Goal: Task Accomplishment & Management: Use online tool/utility

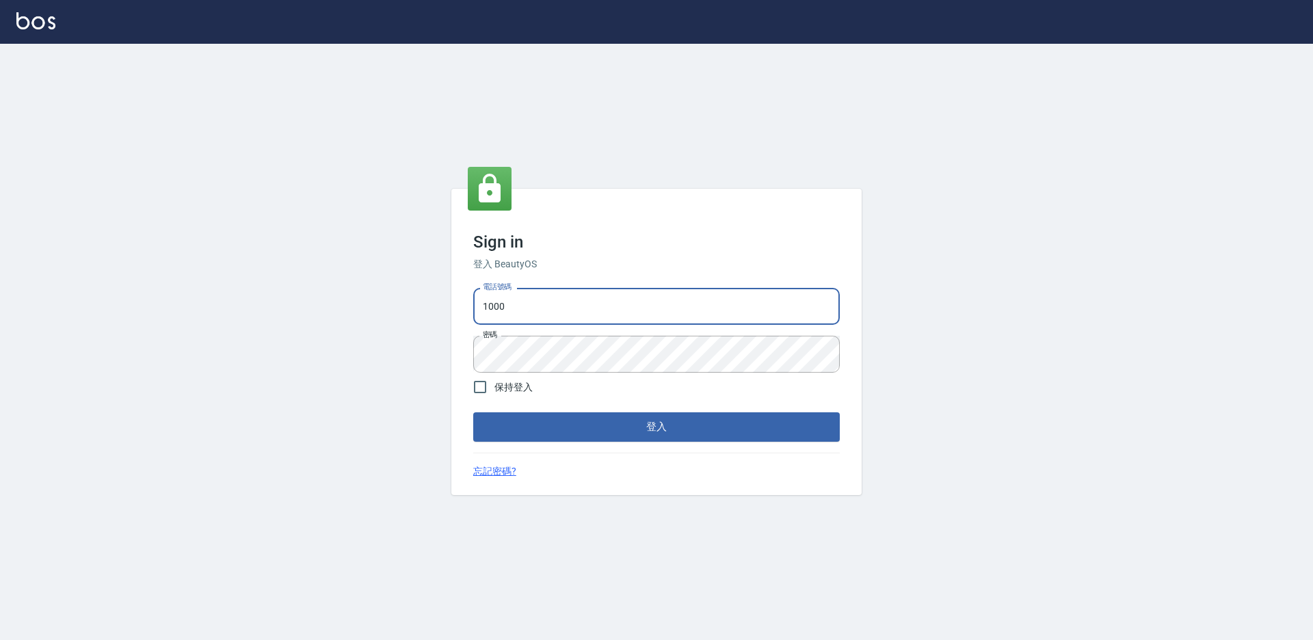
click at [547, 308] on input "1000" at bounding box center [656, 306] width 366 height 37
type input "0934195967"
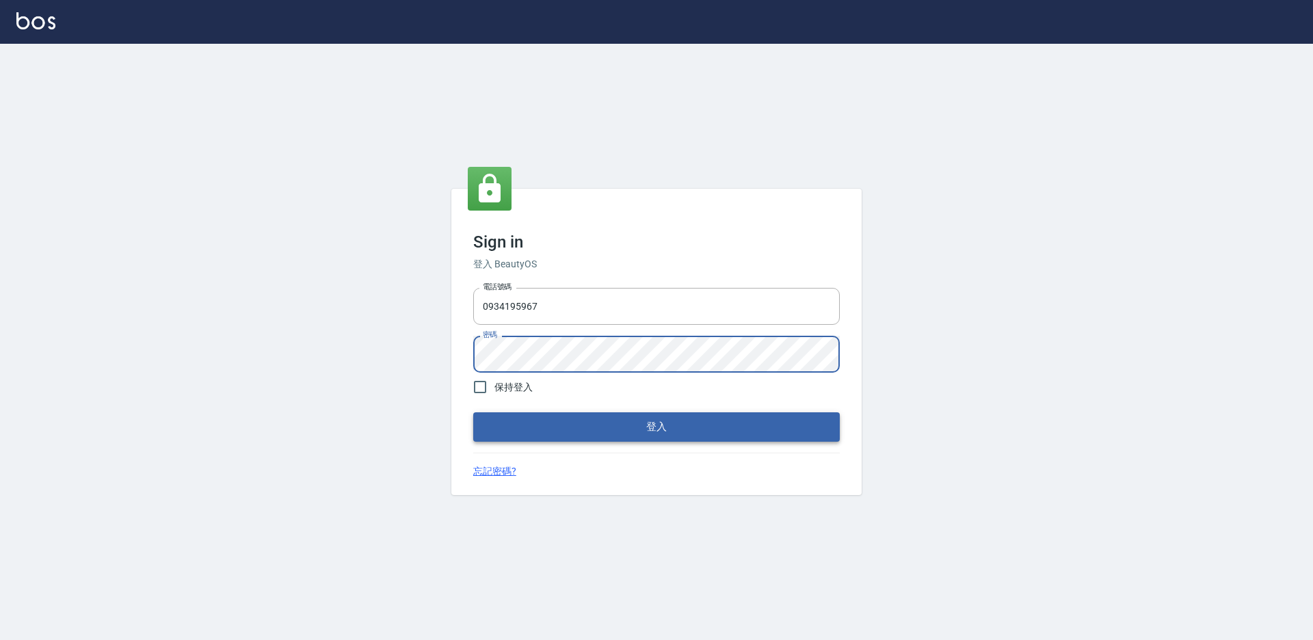
click at [515, 427] on button "登入" at bounding box center [656, 426] width 366 height 29
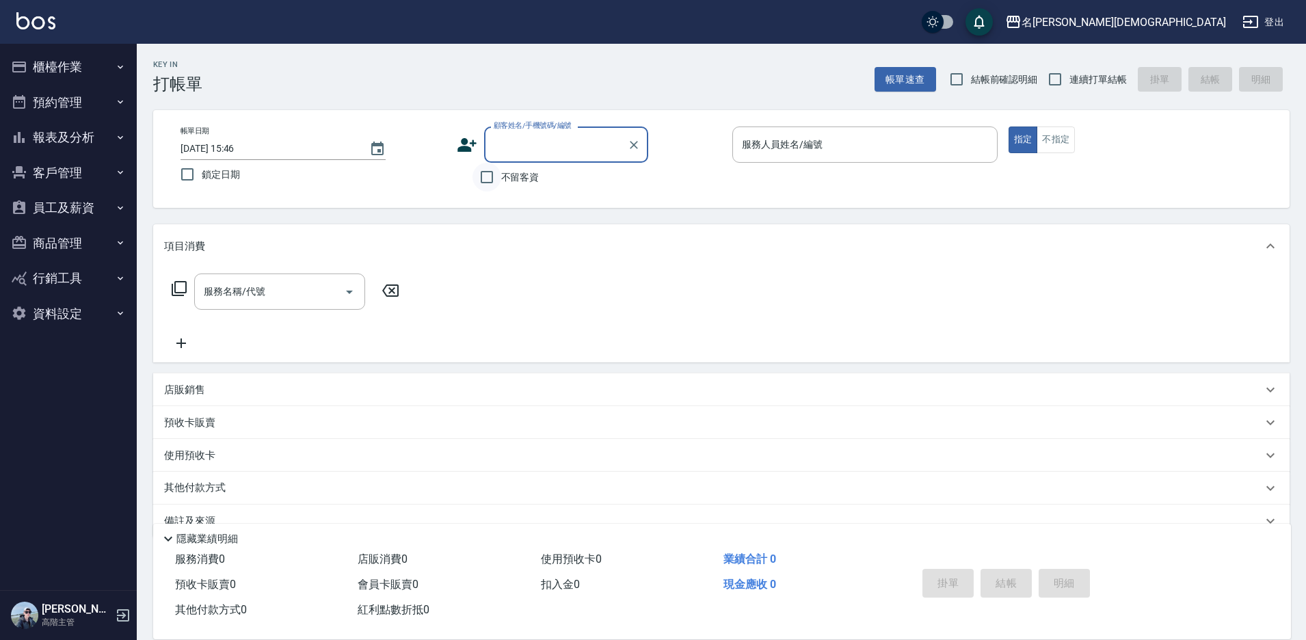
click at [498, 176] on input "不留客資" at bounding box center [486, 177] width 29 height 29
checkbox input "true"
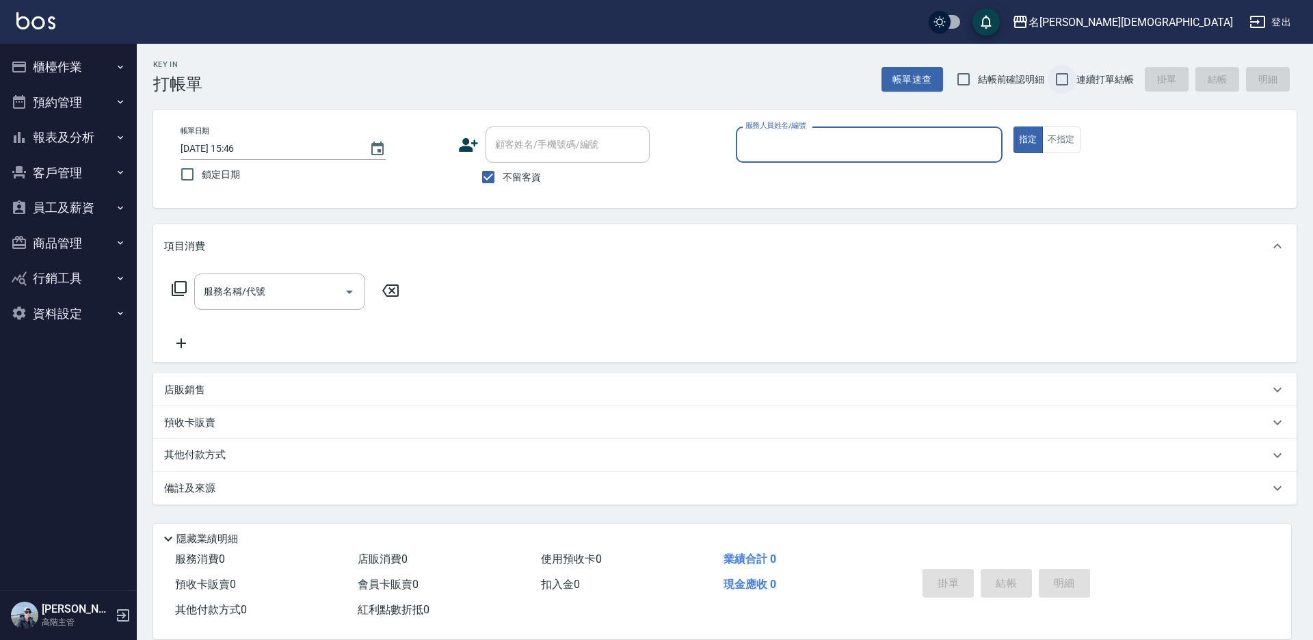
click at [1058, 75] on input "連續打單結帳" at bounding box center [1061, 79] width 29 height 29
checkbox input "true"
click at [850, 148] on input "服務人員姓名/編號" at bounding box center [869, 145] width 254 height 24
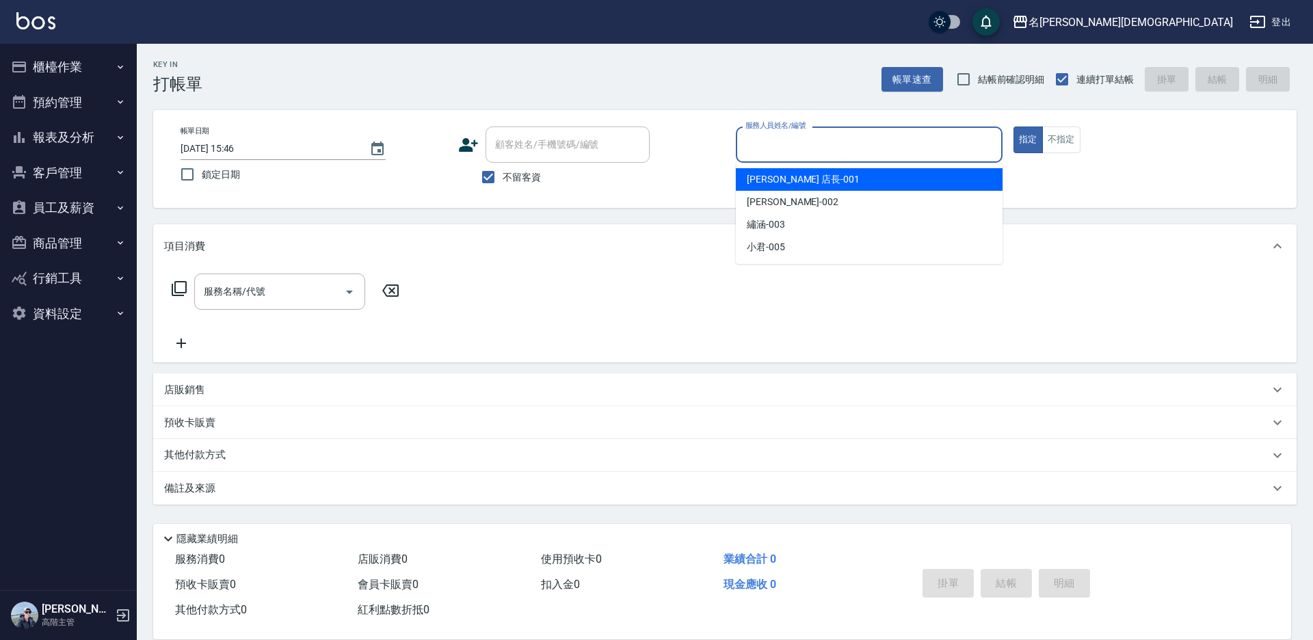
click at [812, 176] on div "[PERSON_NAME] 店長 -001" at bounding box center [869, 179] width 267 height 23
type input "[PERSON_NAME] 店長-001"
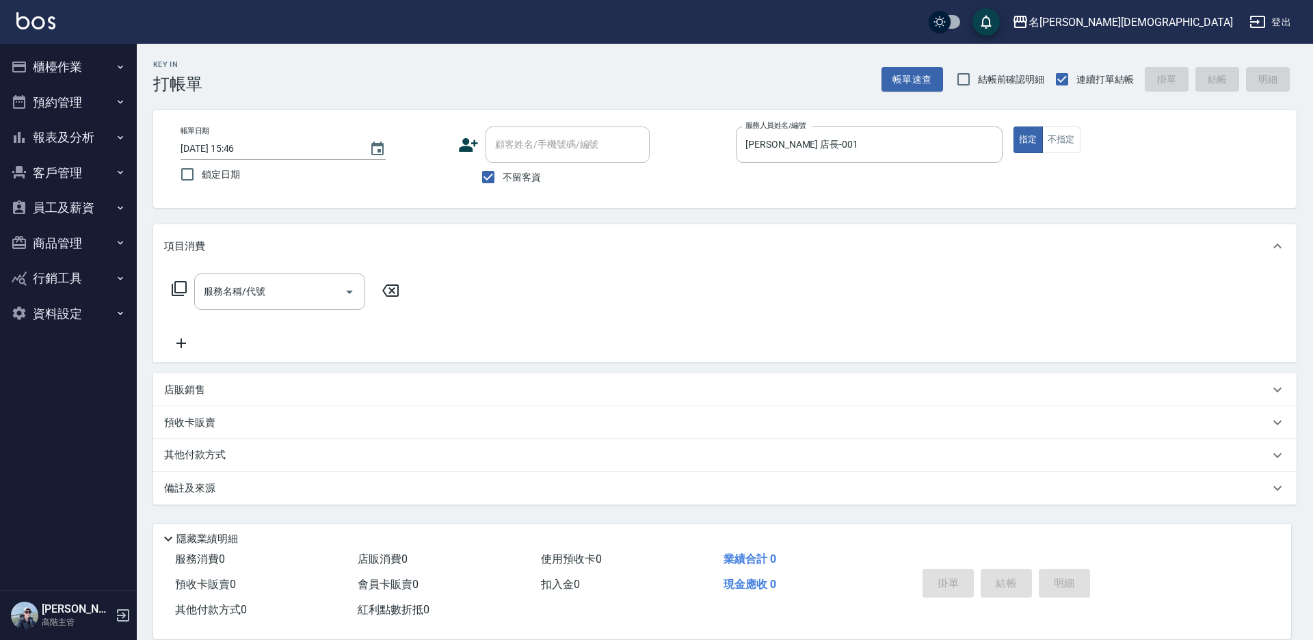
click at [178, 288] on icon at bounding box center [179, 288] width 16 height 16
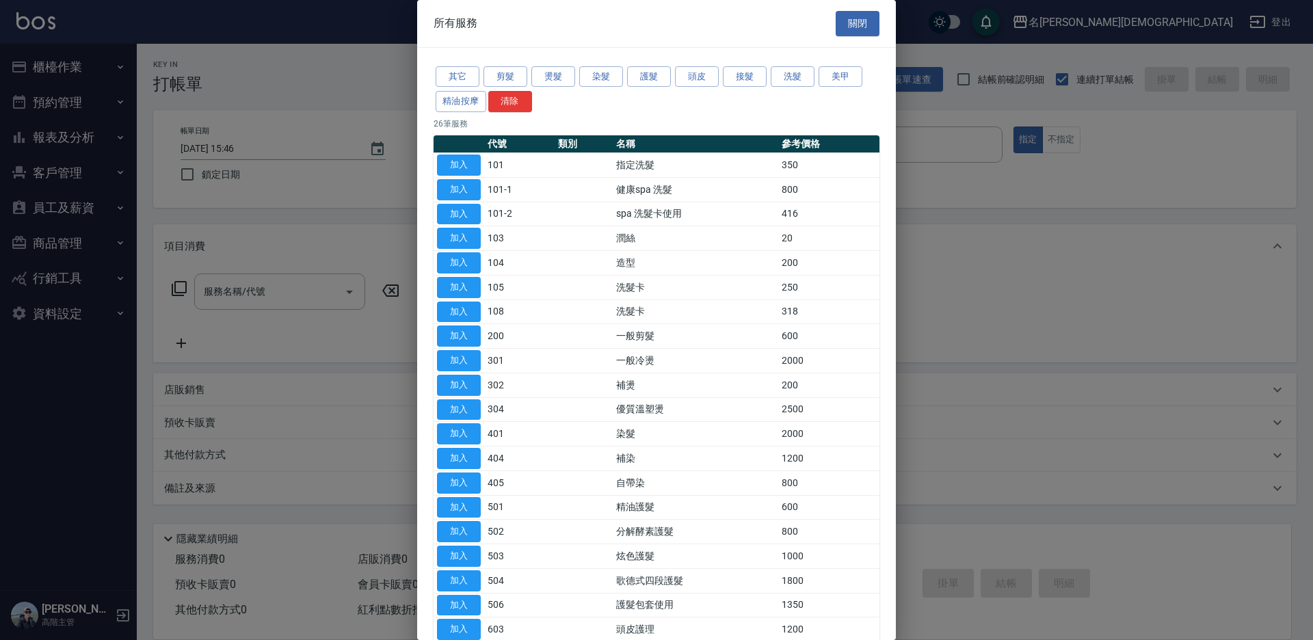
click at [484, 165] on td "101" at bounding box center [519, 165] width 70 height 25
click at [477, 161] on button "加入" at bounding box center [459, 165] width 44 height 21
type input "指定洗髮(101)"
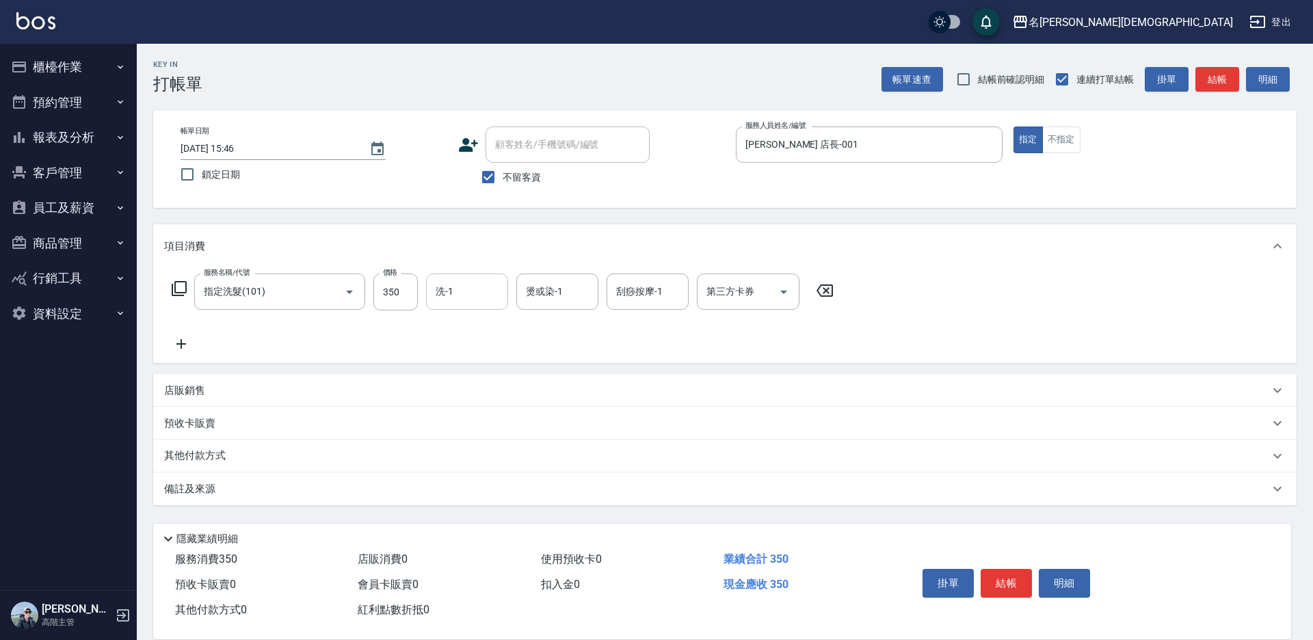
click at [455, 290] on input "洗-1" at bounding box center [467, 292] width 70 height 24
click at [463, 379] on span "繡涵 -003" at bounding box center [456, 386] width 38 height 14
type input "繡涵-003"
click at [987, 582] on button "結帳" at bounding box center [1005, 583] width 51 height 29
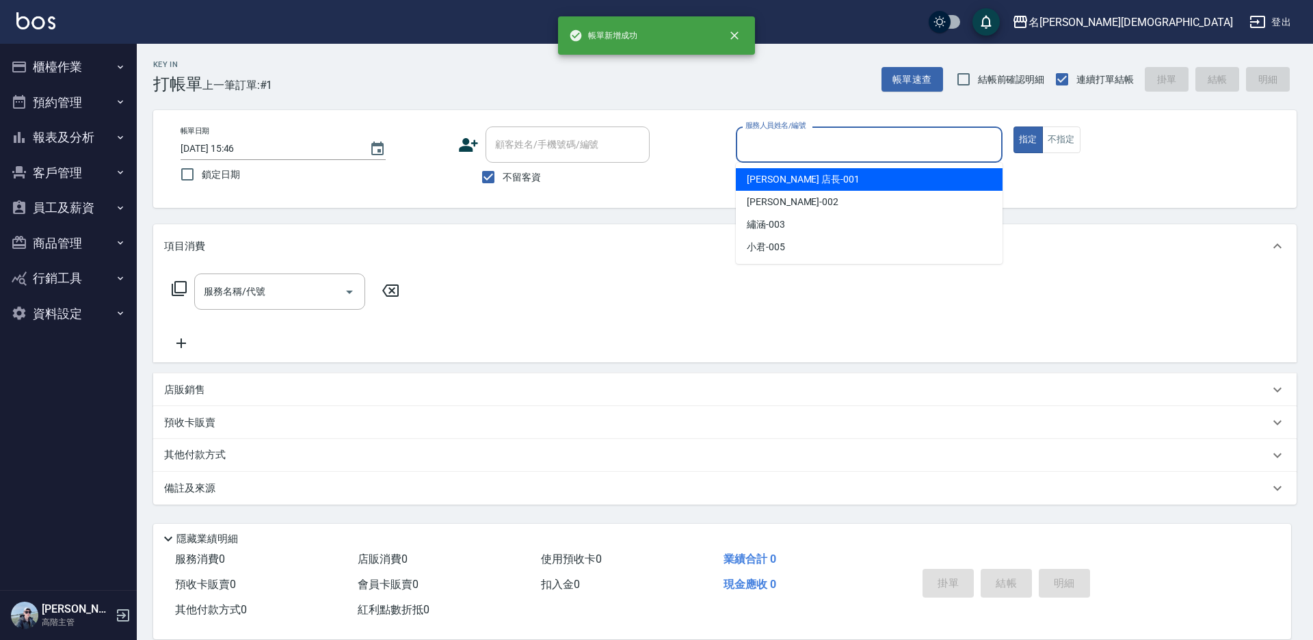
click at [753, 140] on input "服務人員姓名/編號" at bounding box center [869, 145] width 254 height 24
click at [761, 178] on span "[PERSON_NAME] 店長 -001" at bounding box center [803, 179] width 113 height 14
type input "[PERSON_NAME] 店長-001"
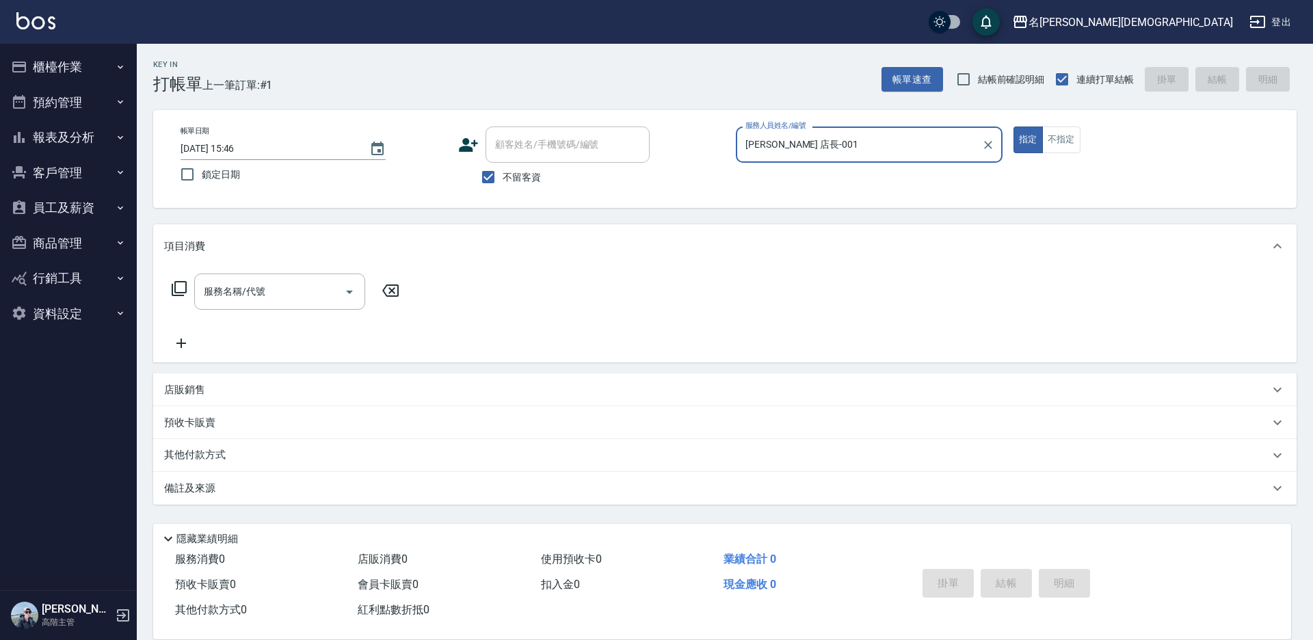
click at [181, 283] on icon at bounding box center [179, 288] width 16 height 16
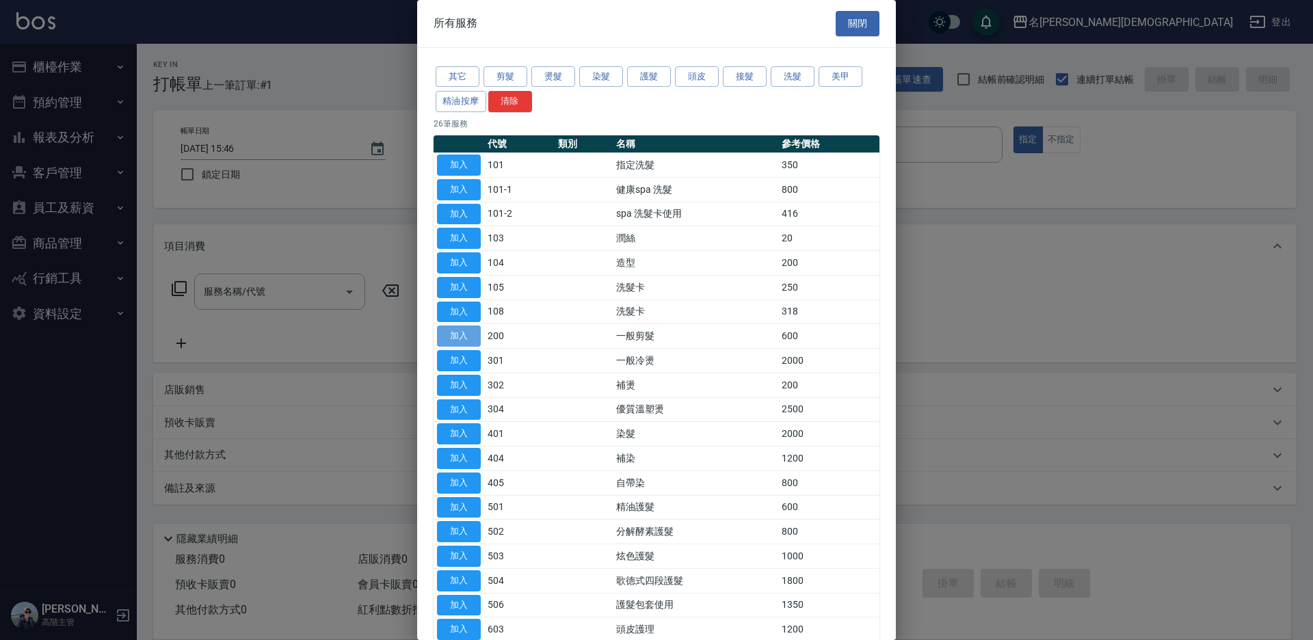
click at [473, 336] on button "加入" at bounding box center [459, 335] width 44 height 21
type input "一般剪髮(200)"
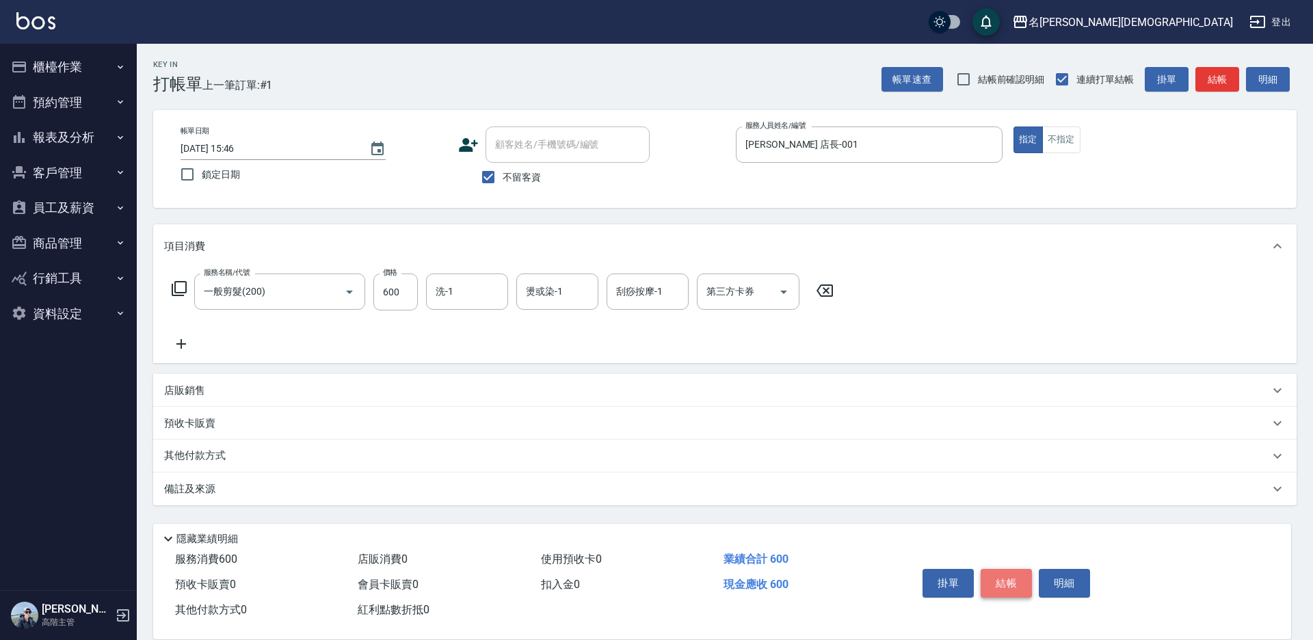
click at [997, 574] on button "結帳" at bounding box center [1005, 583] width 51 height 29
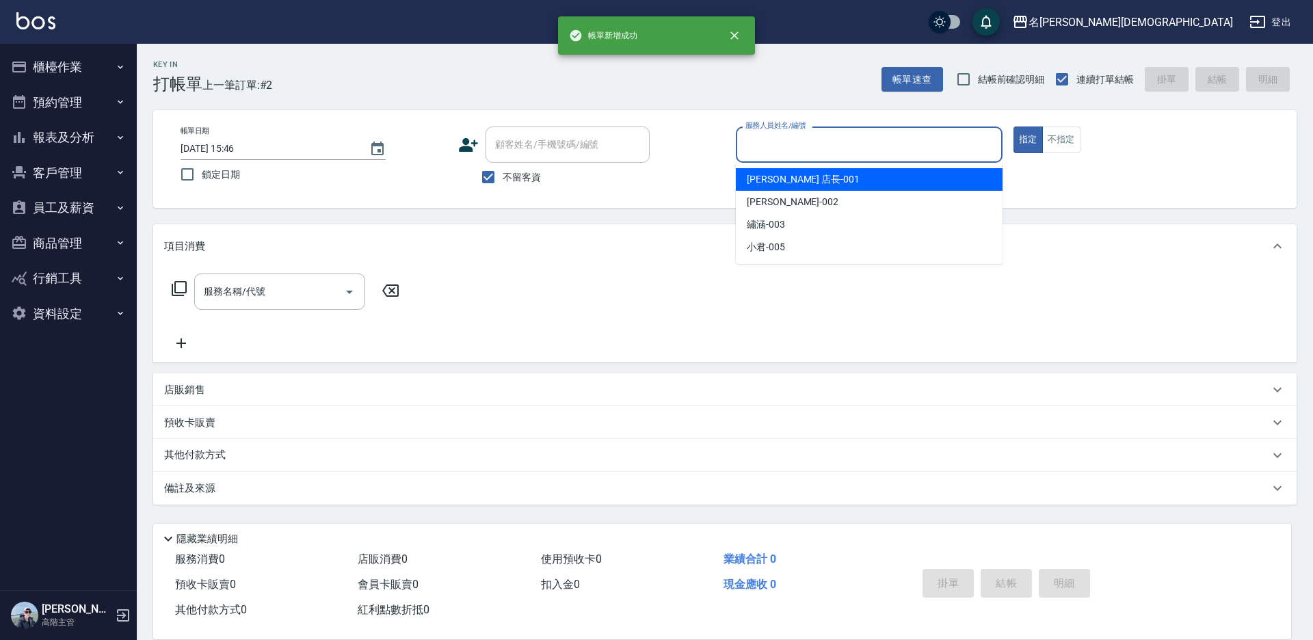
click at [790, 142] on input "服務人員姓名/編號" at bounding box center [869, 145] width 254 height 24
click at [772, 180] on span "[PERSON_NAME] 店長 -001" at bounding box center [803, 179] width 113 height 14
type input "[PERSON_NAME] 店長-001"
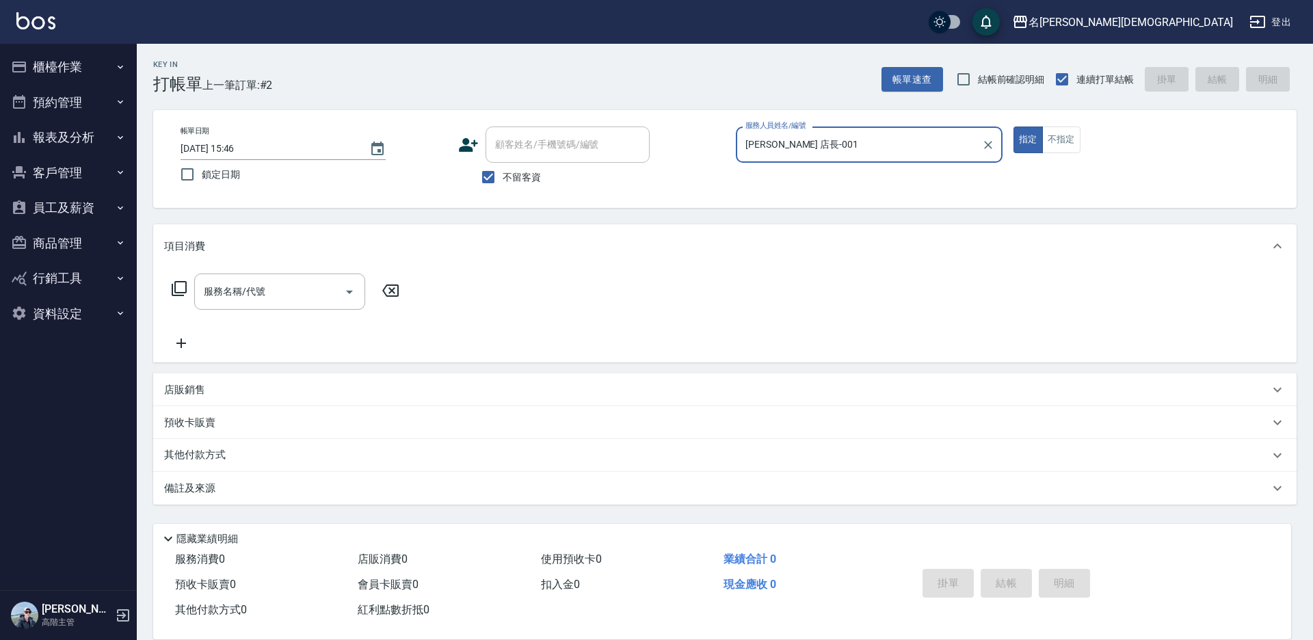
click at [176, 289] on icon at bounding box center [179, 288] width 15 height 15
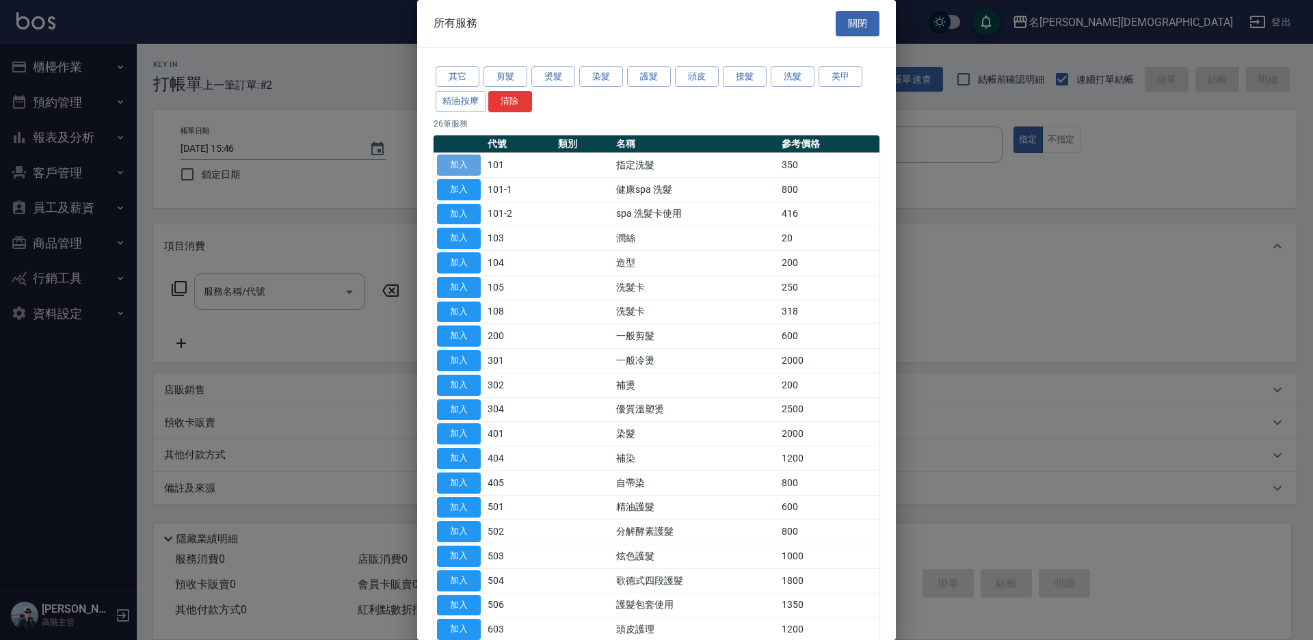
click at [461, 169] on button "加入" at bounding box center [459, 165] width 44 height 21
type input "指定洗髮(101)"
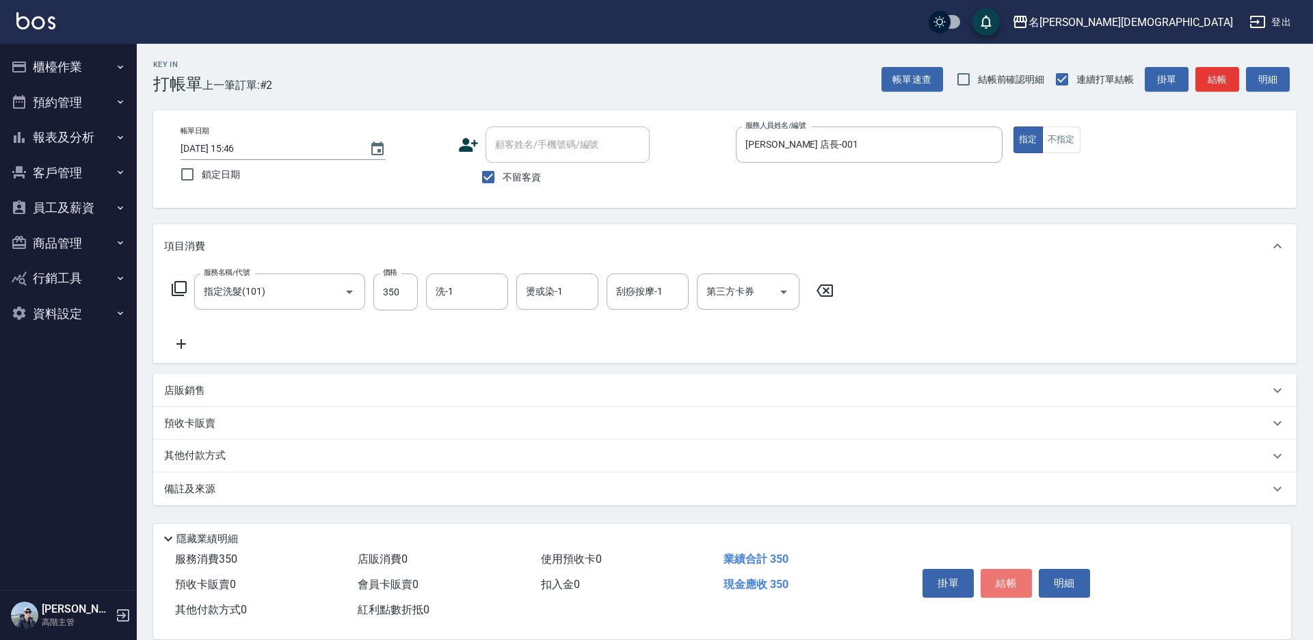
drag, startPoint x: 995, startPoint y: 570, endPoint x: 979, endPoint y: 542, distance: 32.5
click at [994, 569] on button "結帳" at bounding box center [1005, 583] width 51 height 29
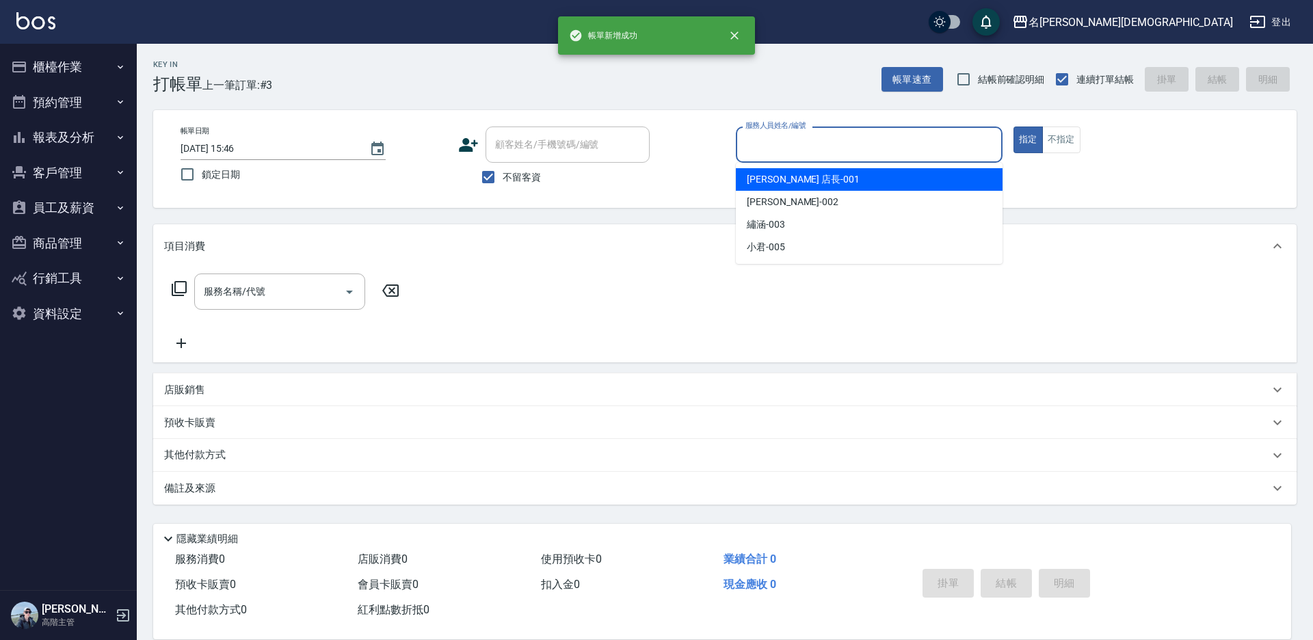
click at [779, 148] on input "服務人員姓名/編號" at bounding box center [869, 145] width 254 height 24
drag, startPoint x: 775, startPoint y: 176, endPoint x: 487, endPoint y: 190, distance: 288.8
click at [773, 176] on span "[PERSON_NAME] 店長 -001" at bounding box center [803, 179] width 113 height 14
type input "[PERSON_NAME] 店長-001"
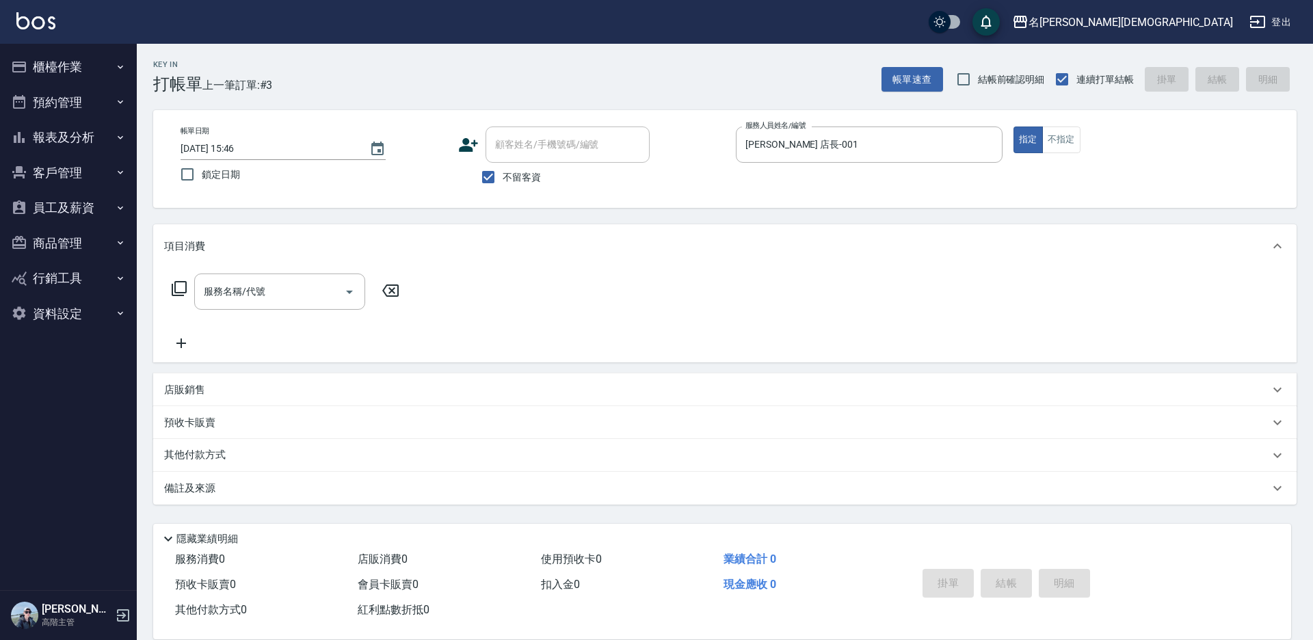
click at [174, 284] on icon at bounding box center [179, 288] width 15 height 15
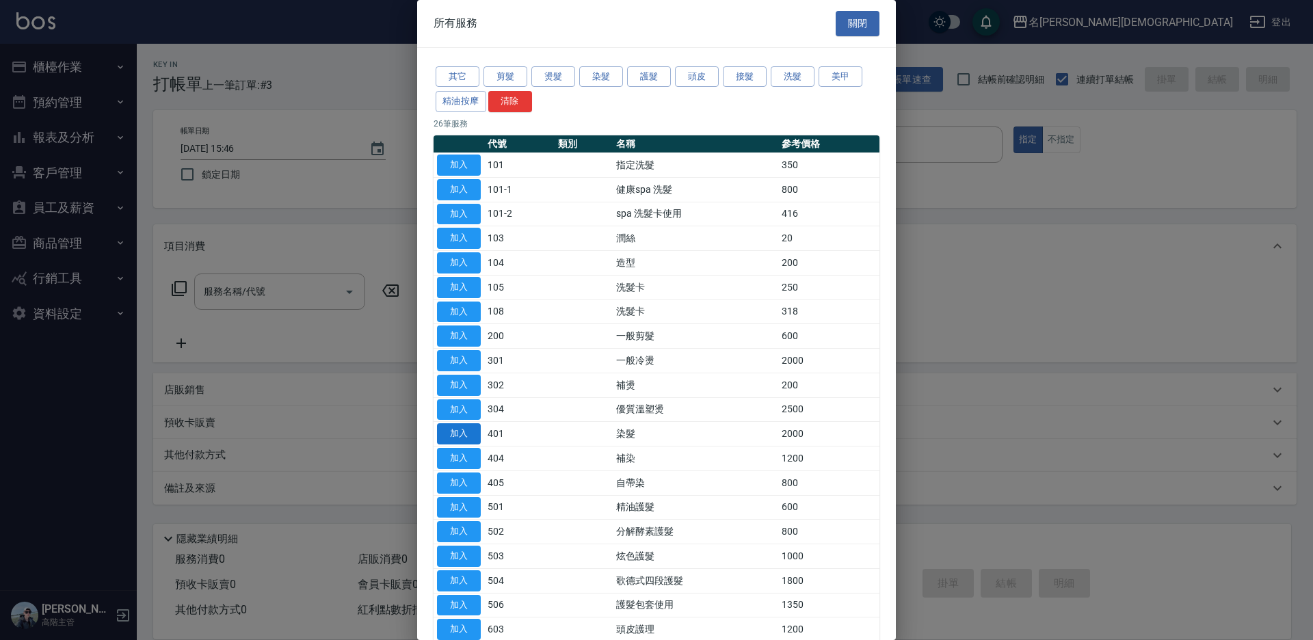
click at [477, 433] on button "加入" at bounding box center [459, 433] width 44 height 21
type input "染髮(401)"
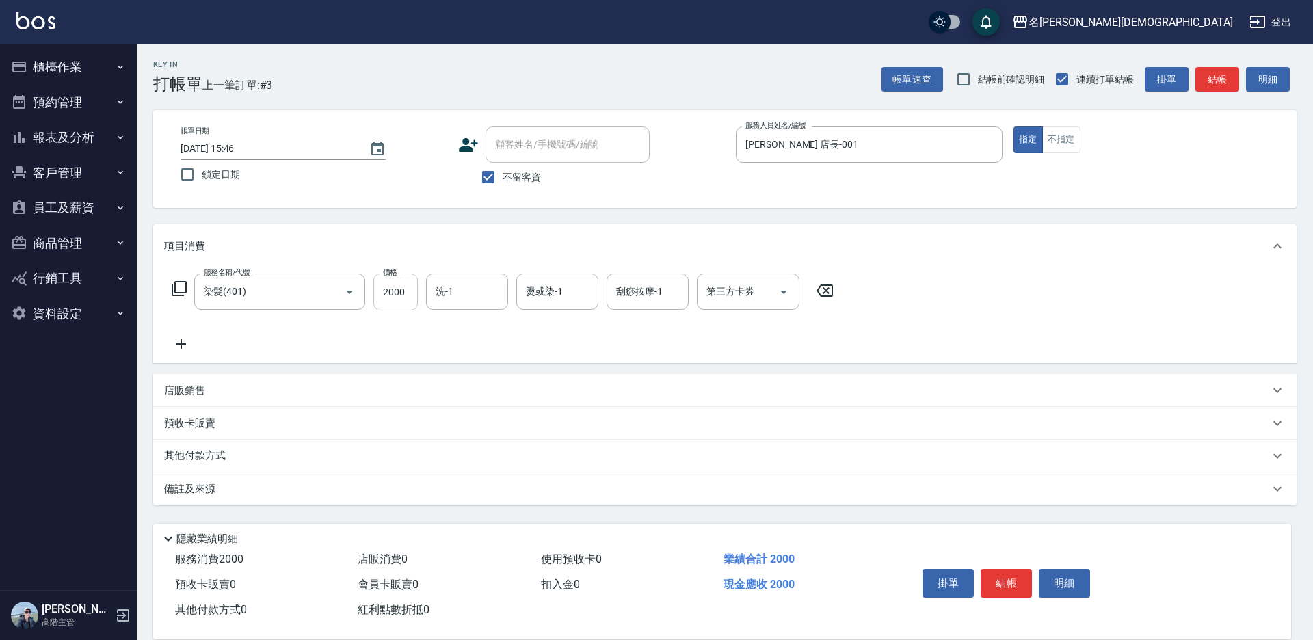
click at [388, 298] on input "2000" at bounding box center [395, 291] width 44 height 37
type input "3400"
click at [172, 288] on icon at bounding box center [179, 288] width 15 height 15
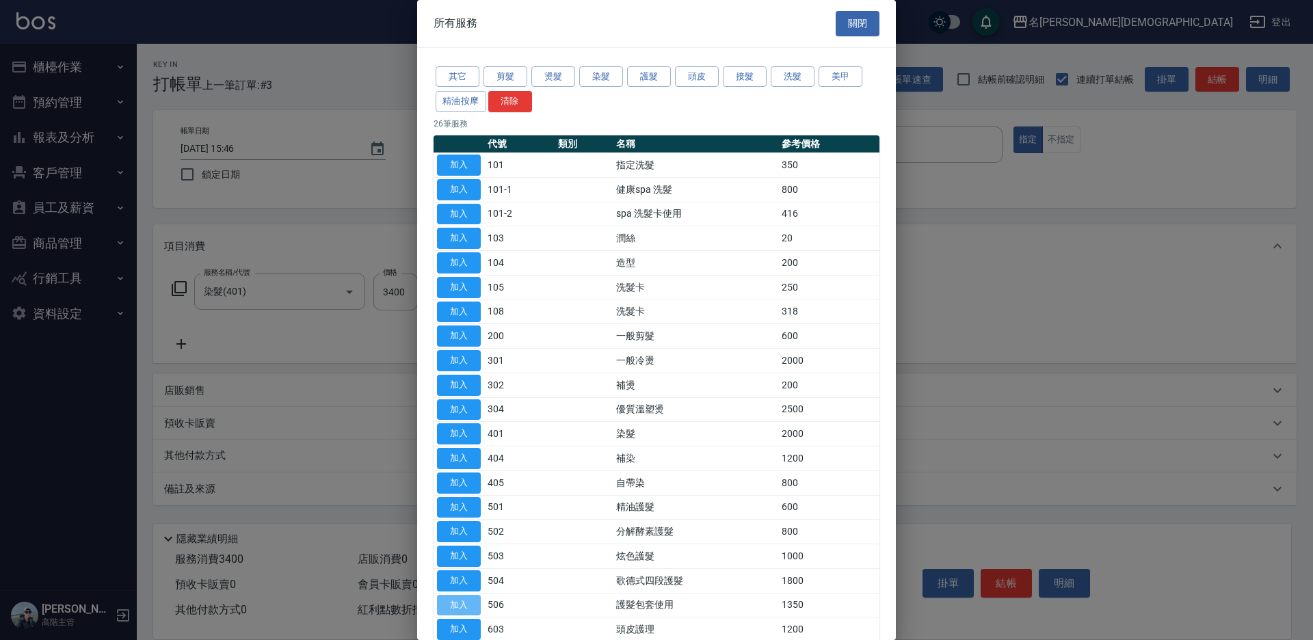
drag, startPoint x: 463, startPoint y: 600, endPoint x: 425, endPoint y: 521, distance: 87.4
click at [462, 600] on button "加入" at bounding box center [459, 605] width 44 height 21
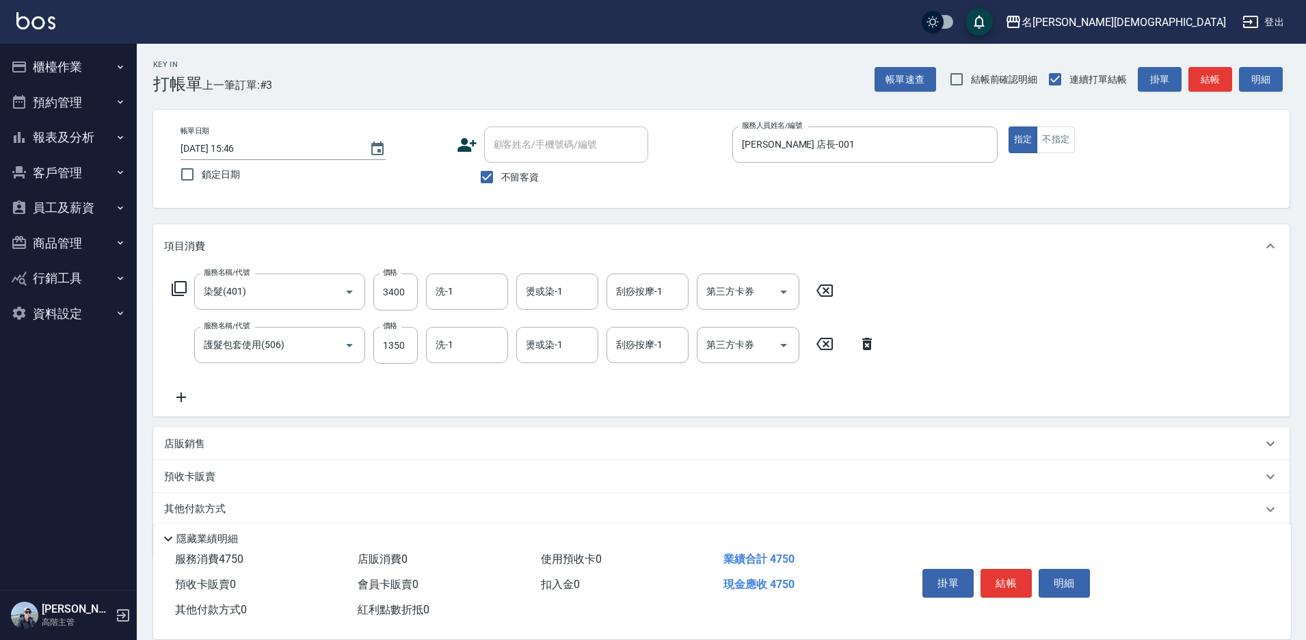
click at [181, 286] on icon at bounding box center [179, 288] width 16 height 16
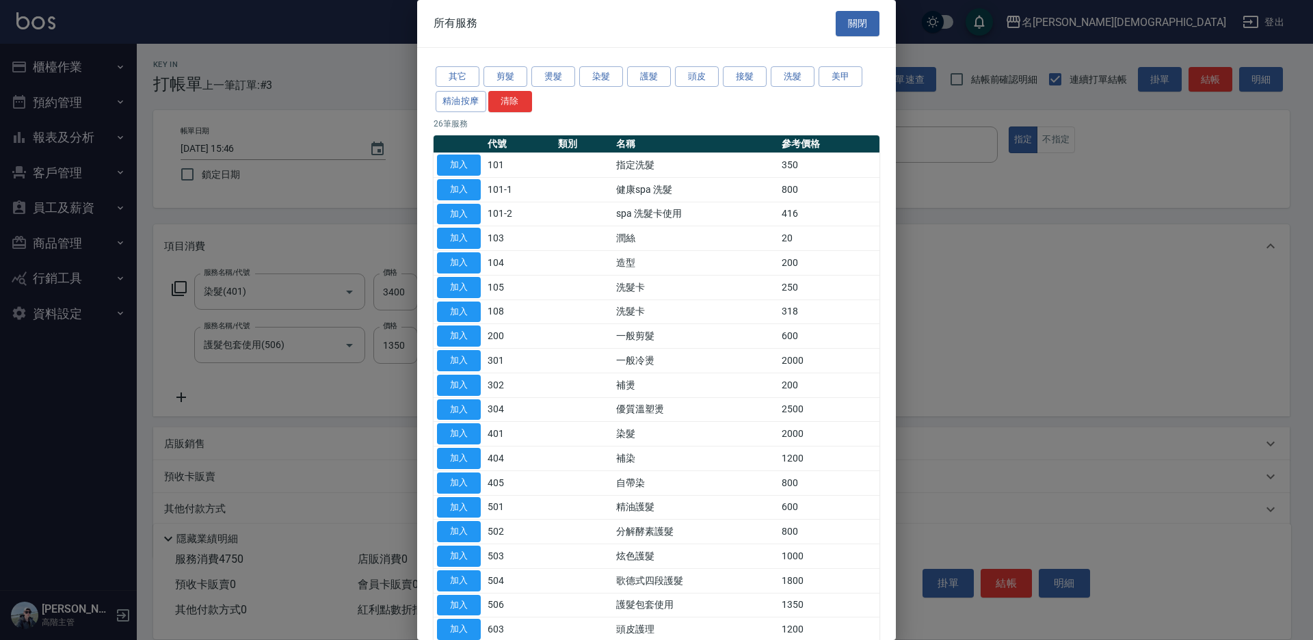
scroll to position [68, 0]
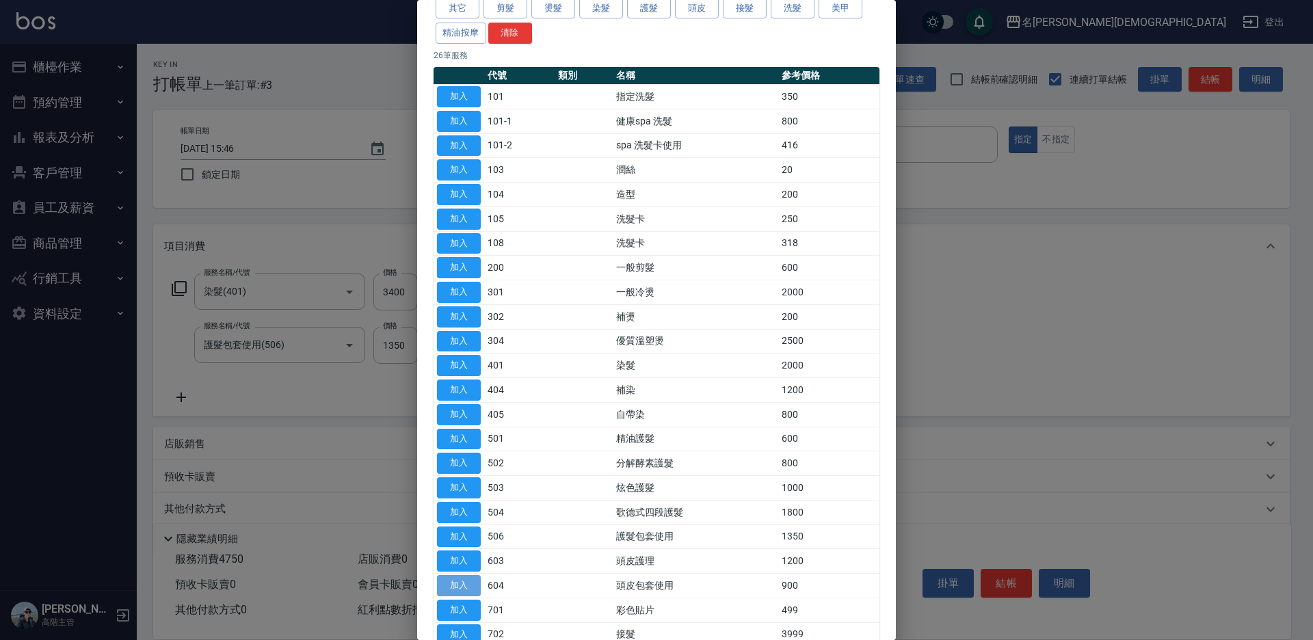
click at [474, 585] on button "加入" at bounding box center [459, 585] width 44 height 21
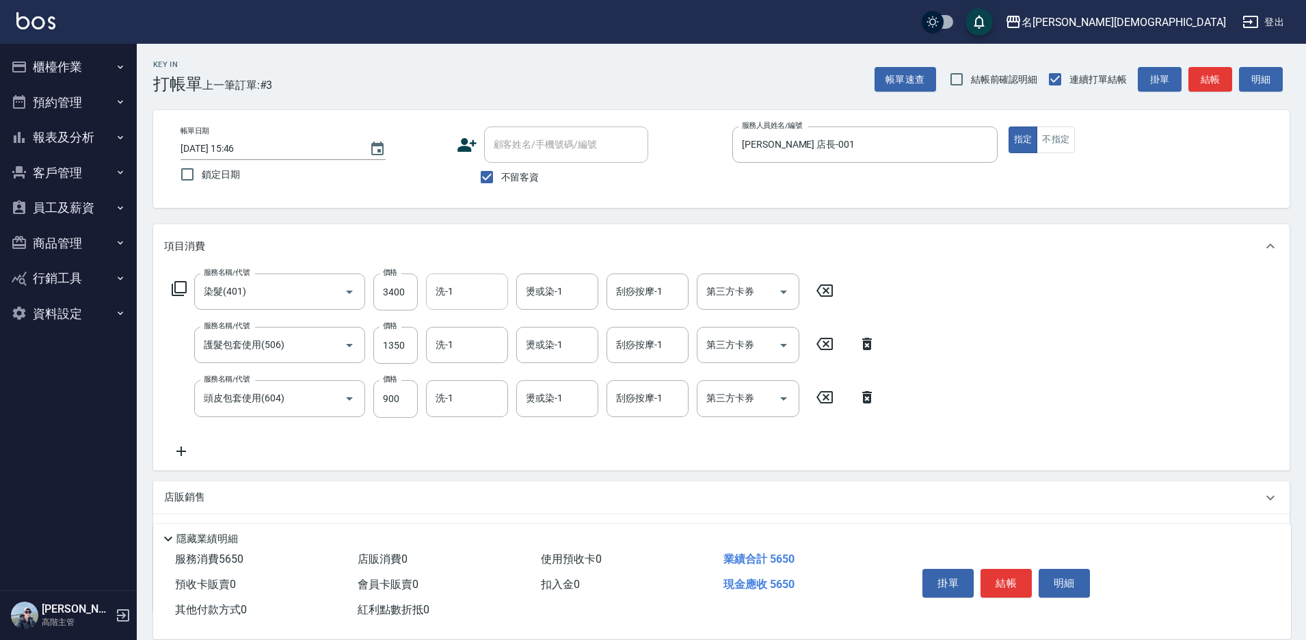
click at [453, 291] on div "洗-1 洗-1" at bounding box center [467, 291] width 82 height 36
click at [474, 379] on span "繡涵 -003" at bounding box center [456, 386] width 38 height 14
type input "繡涵-003"
click at [470, 342] on input "洗-1" at bounding box center [467, 345] width 70 height 24
drag, startPoint x: 464, startPoint y: 429, endPoint x: 466, endPoint y: 389, distance: 39.7
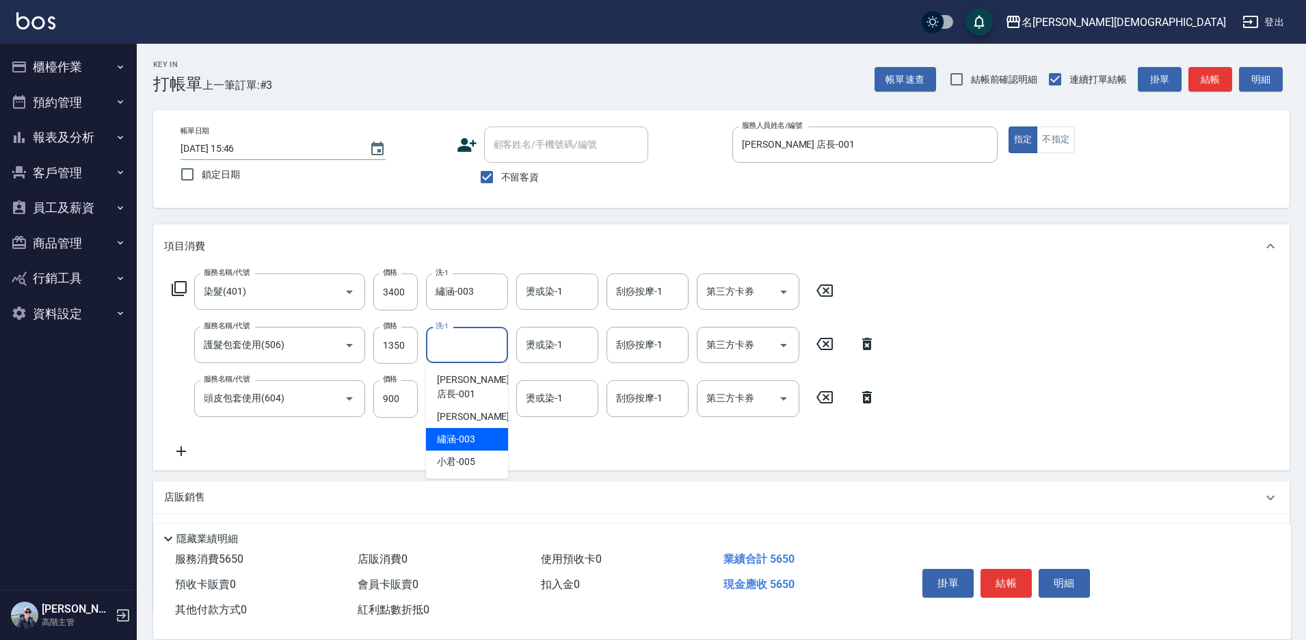
click at [464, 432] on span "繡涵 -003" at bounding box center [456, 439] width 38 height 14
type input "繡涵-003"
click at [466, 388] on input "洗-1" at bounding box center [467, 398] width 70 height 24
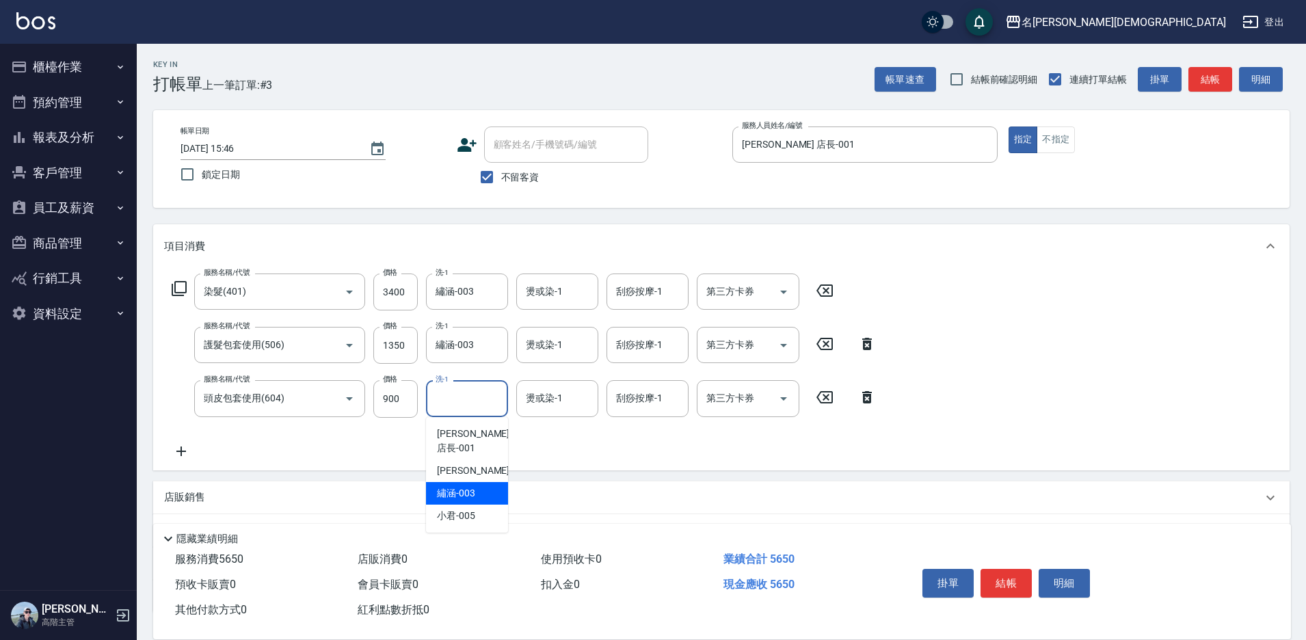
click at [461, 482] on div "繡涵 -003" at bounding box center [467, 493] width 82 height 23
type input "繡涵-003"
click at [716, 347] on div "第三方卡券 第三方卡券" at bounding box center [748, 345] width 103 height 36
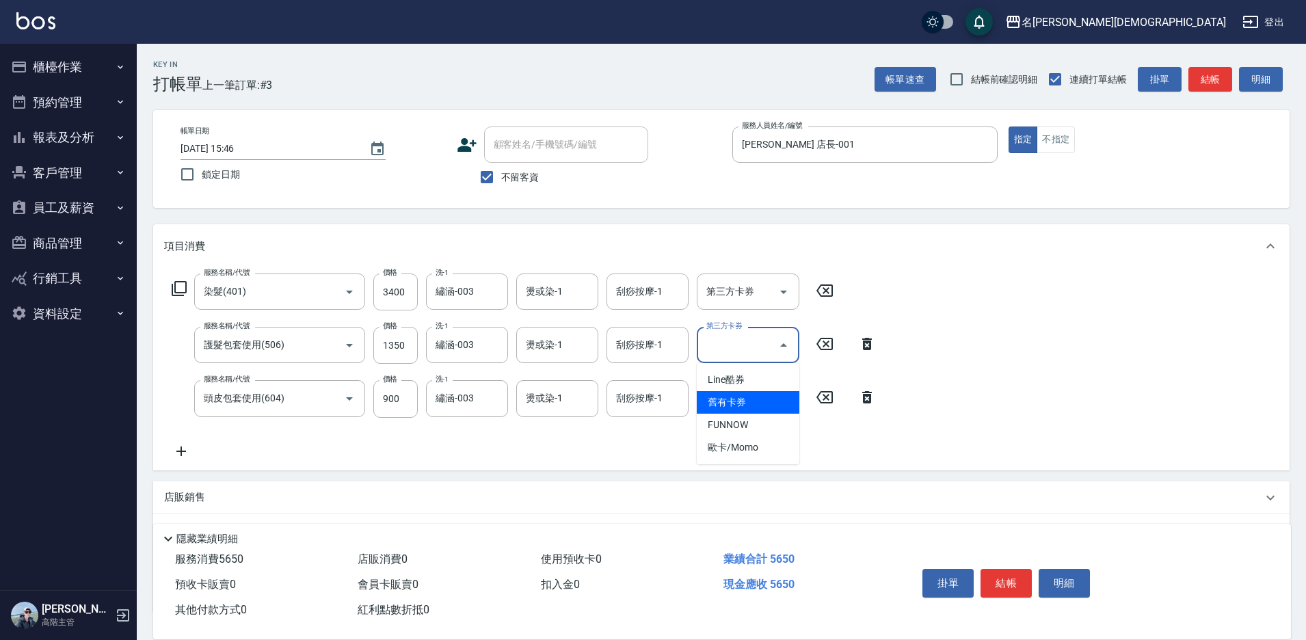
click at [734, 397] on span "舊有卡券" at bounding box center [748, 402] width 103 height 23
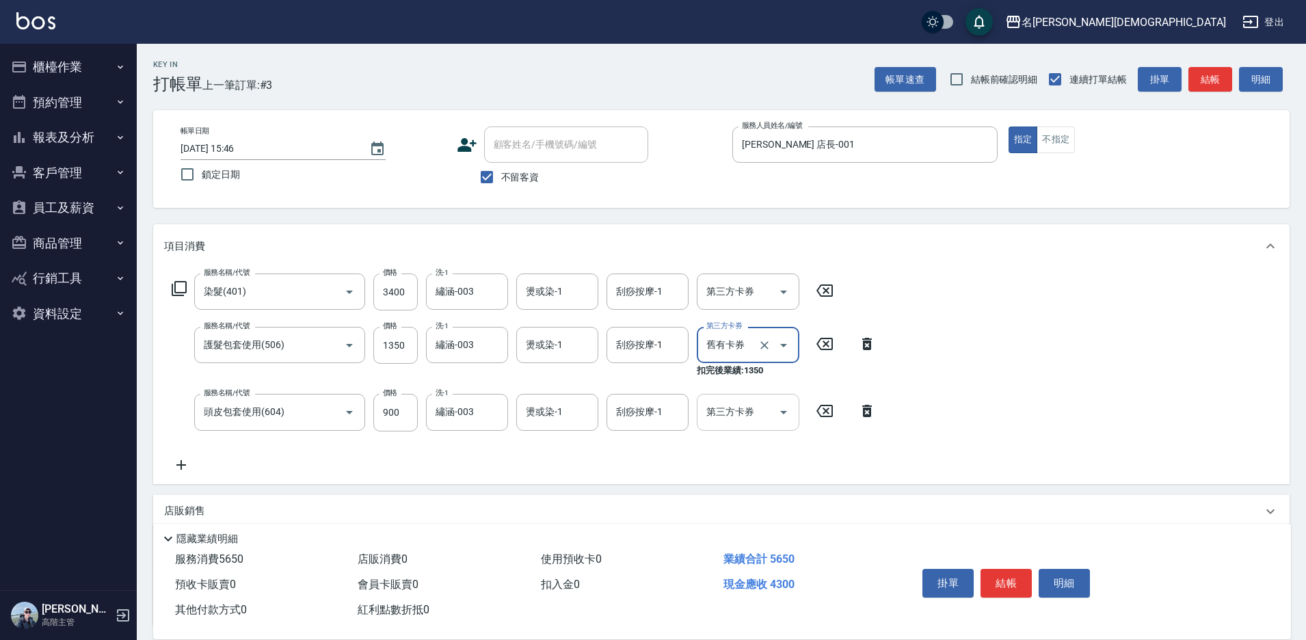
type input "舊有卡券"
click at [721, 412] on div "第三方卡券 第三方卡券" at bounding box center [748, 412] width 103 height 36
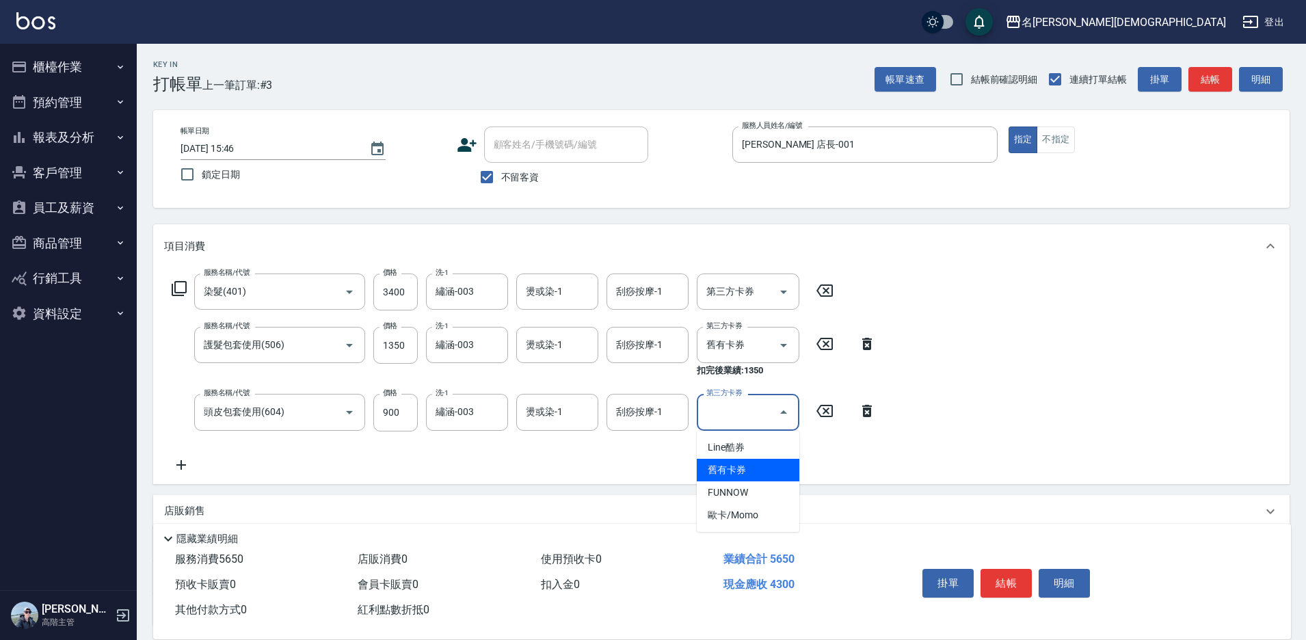
click at [738, 462] on span "舊有卡券" at bounding box center [748, 470] width 103 height 23
type input "舊有卡券"
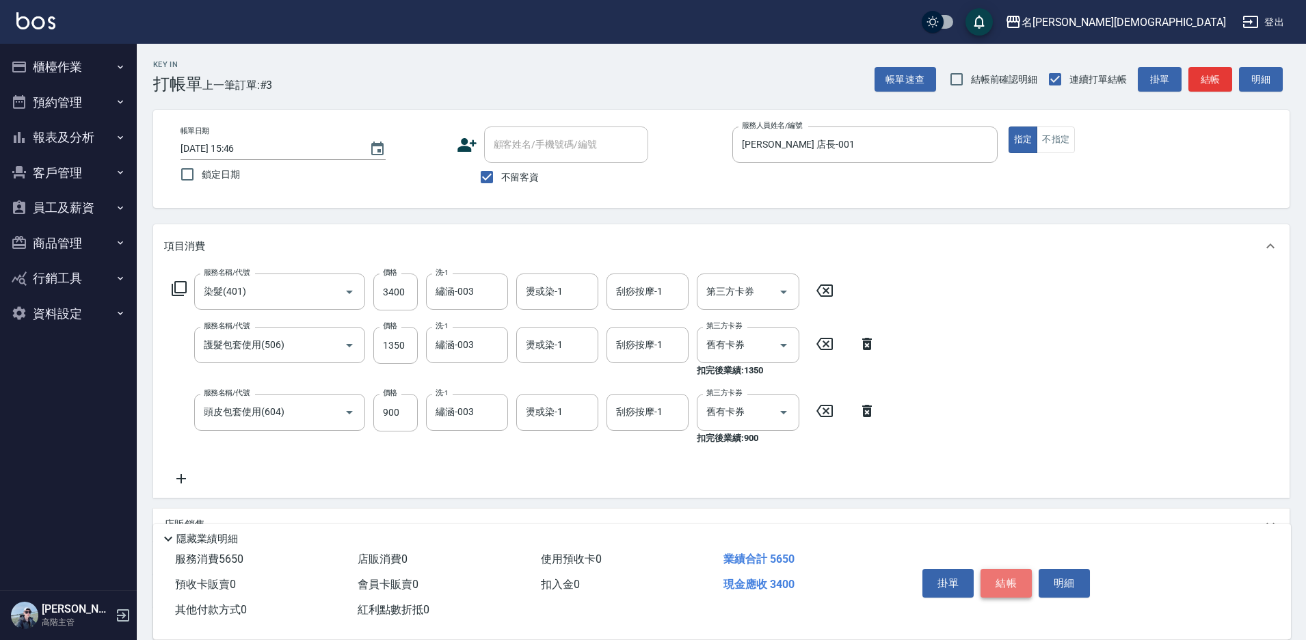
click at [997, 571] on button "結帳" at bounding box center [1005, 583] width 51 height 29
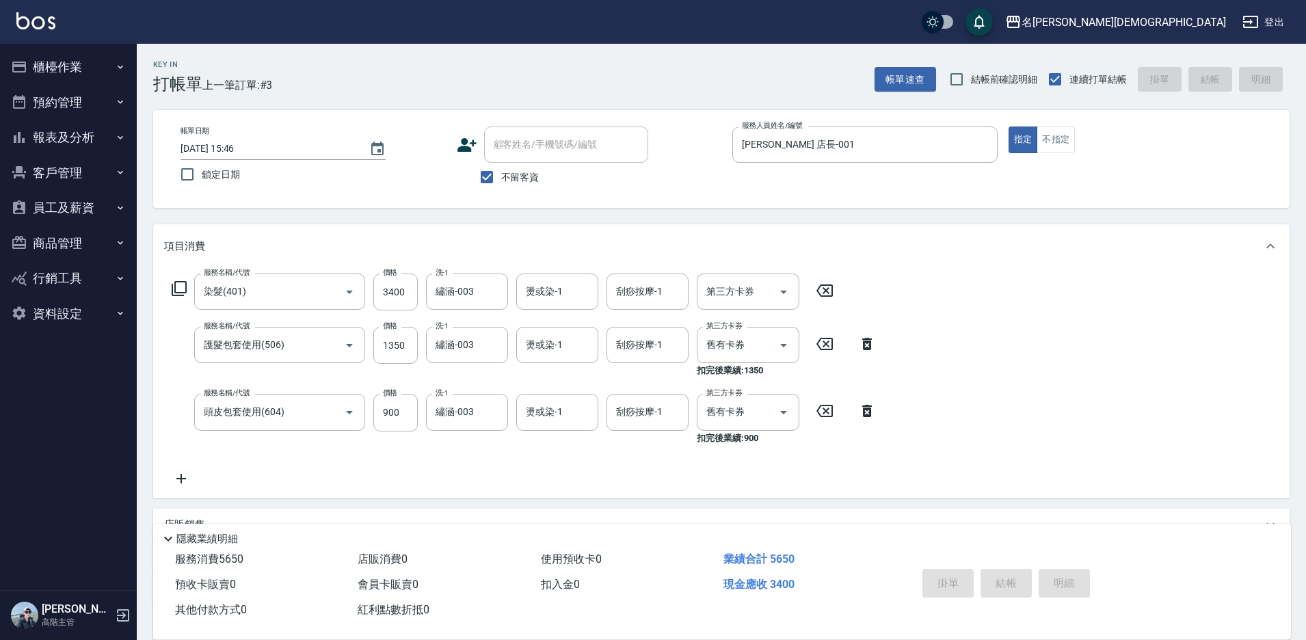
type input "[DATE] 15:47"
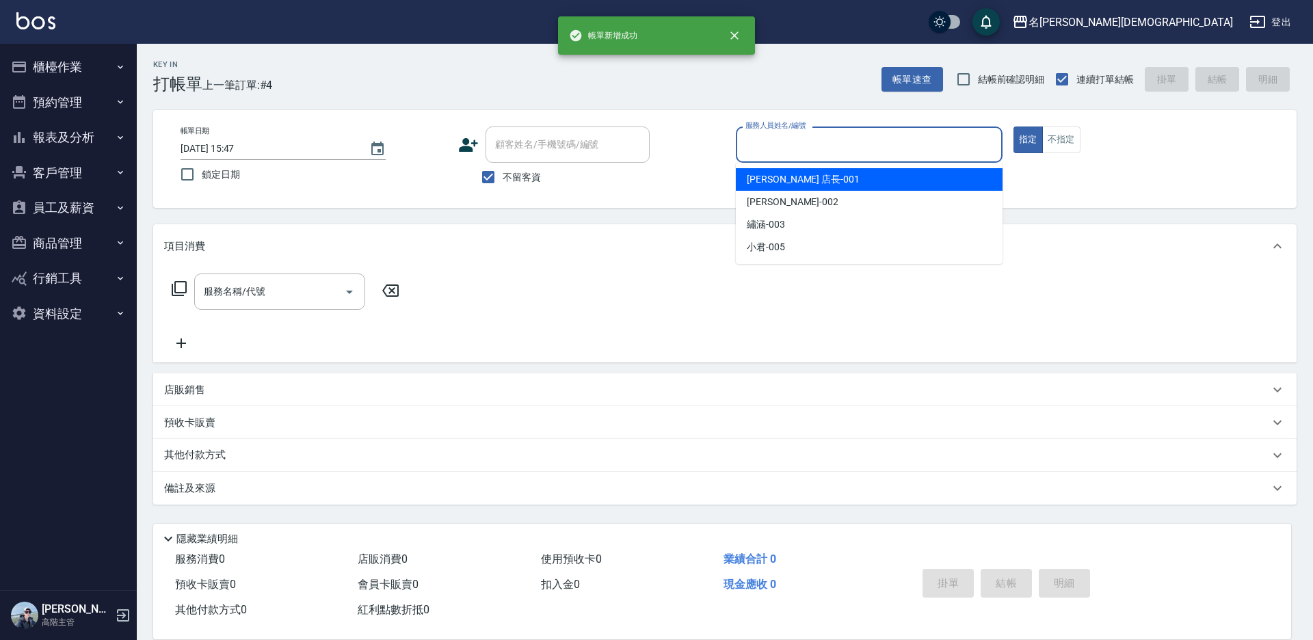
drag, startPoint x: 763, startPoint y: 139, endPoint x: 775, endPoint y: 158, distance: 22.8
click at [765, 142] on input "服務人員姓名/編號" at bounding box center [869, 145] width 254 height 24
click at [777, 175] on span "[PERSON_NAME] 店長 -001" at bounding box center [803, 179] width 113 height 14
type input "[PERSON_NAME] 店長-001"
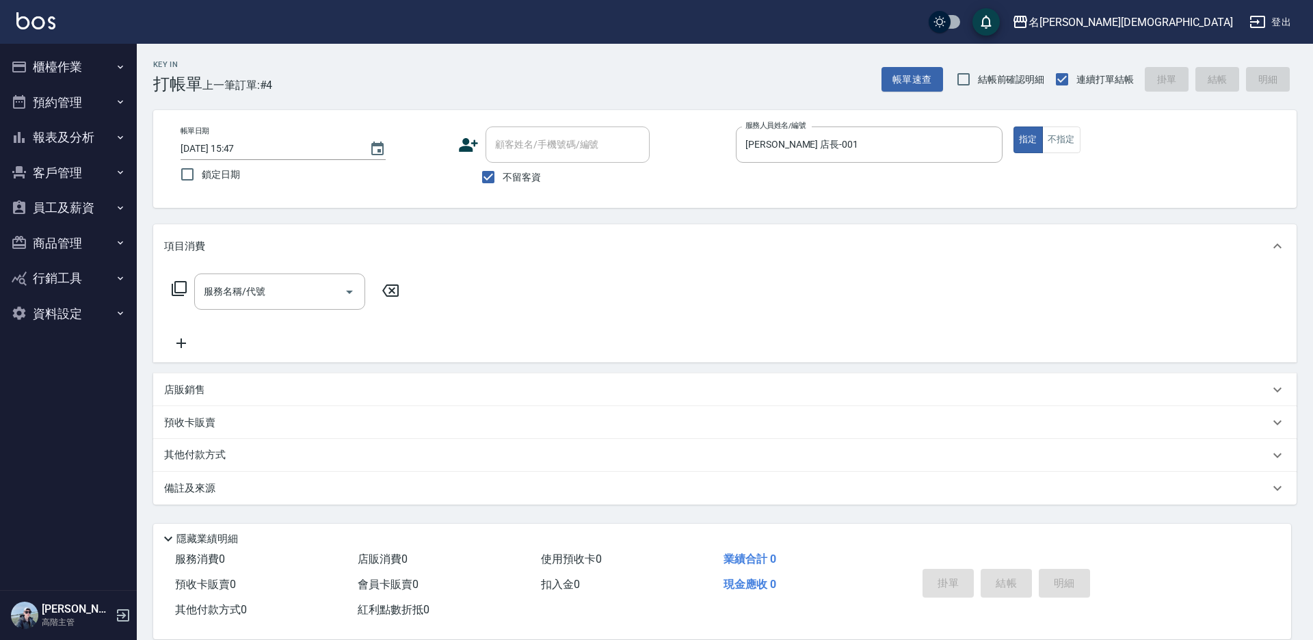
click at [215, 426] on div "預收卡販賣" at bounding box center [716, 423] width 1105 height 14
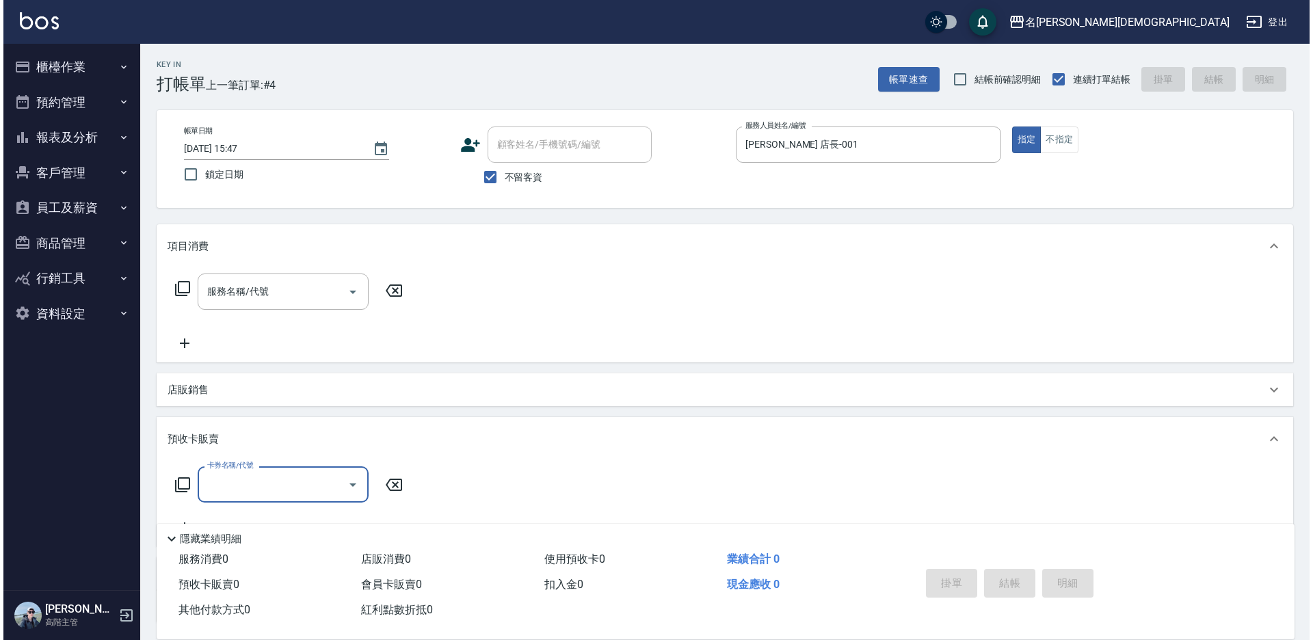
scroll to position [0, 0]
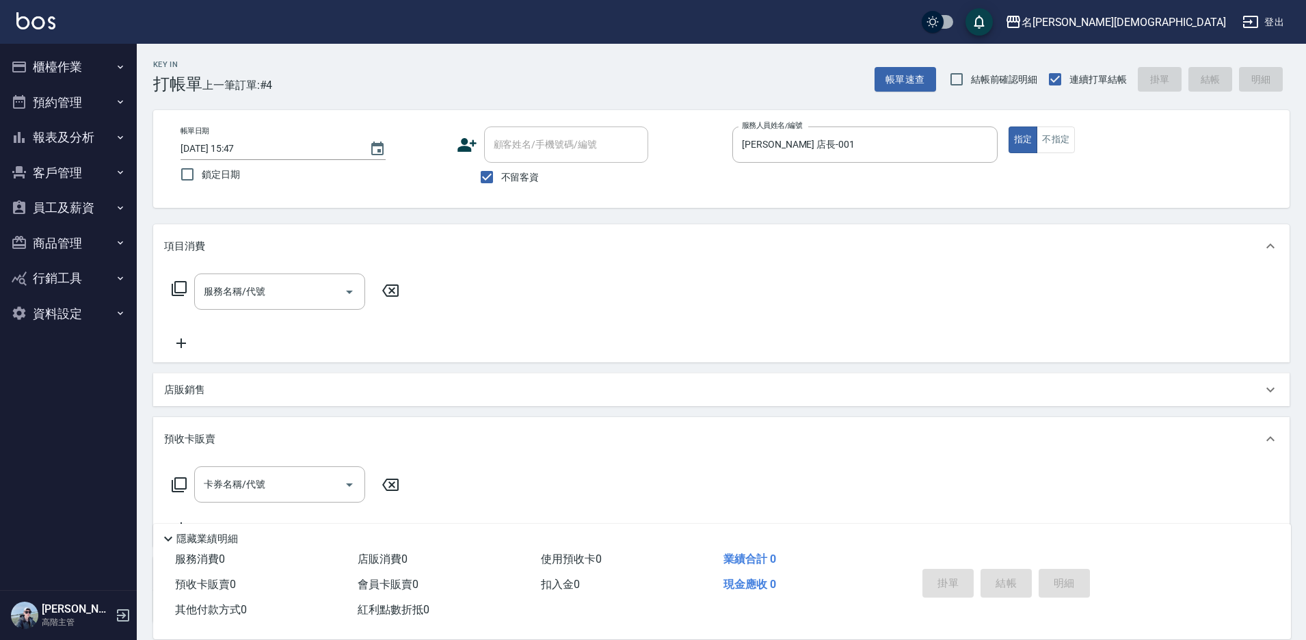
click at [176, 483] on icon at bounding box center [179, 485] width 16 height 16
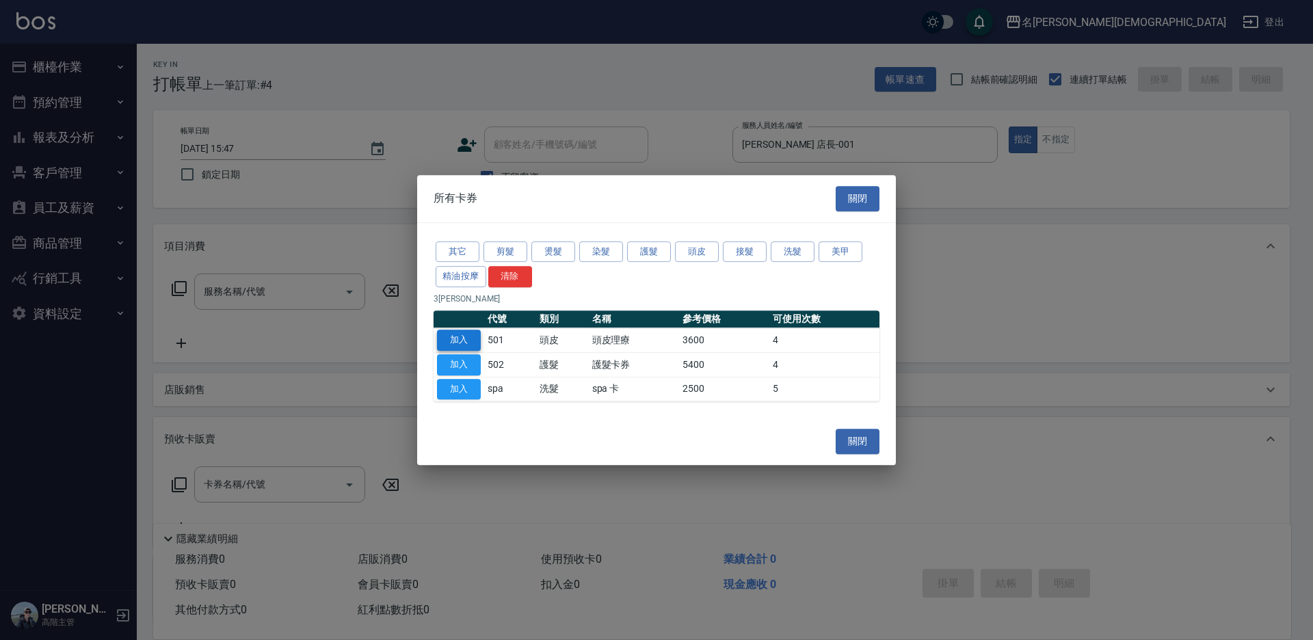
click at [469, 337] on button "加入" at bounding box center [459, 340] width 44 height 21
type input "頭皮理療(501)"
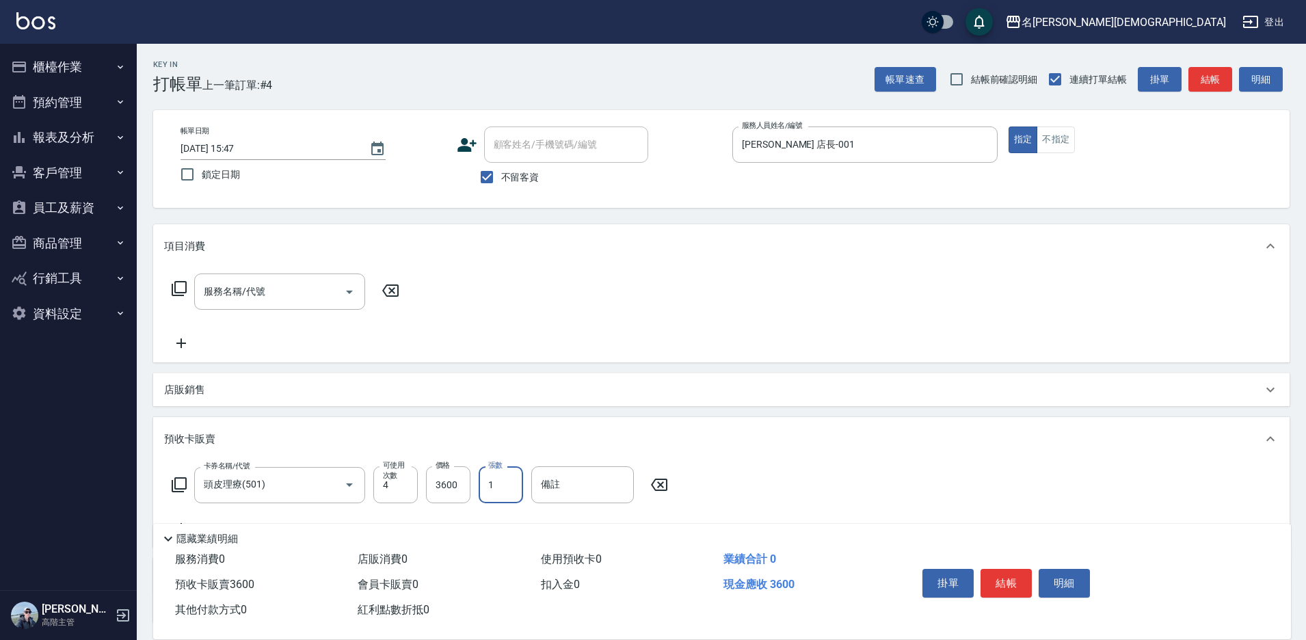
click at [501, 482] on input "1" at bounding box center [501, 484] width 44 height 37
click at [503, 481] on input "1" at bounding box center [501, 484] width 44 height 37
type input "3"
click at [991, 577] on button "結帳" at bounding box center [1005, 583] width 51 height 29
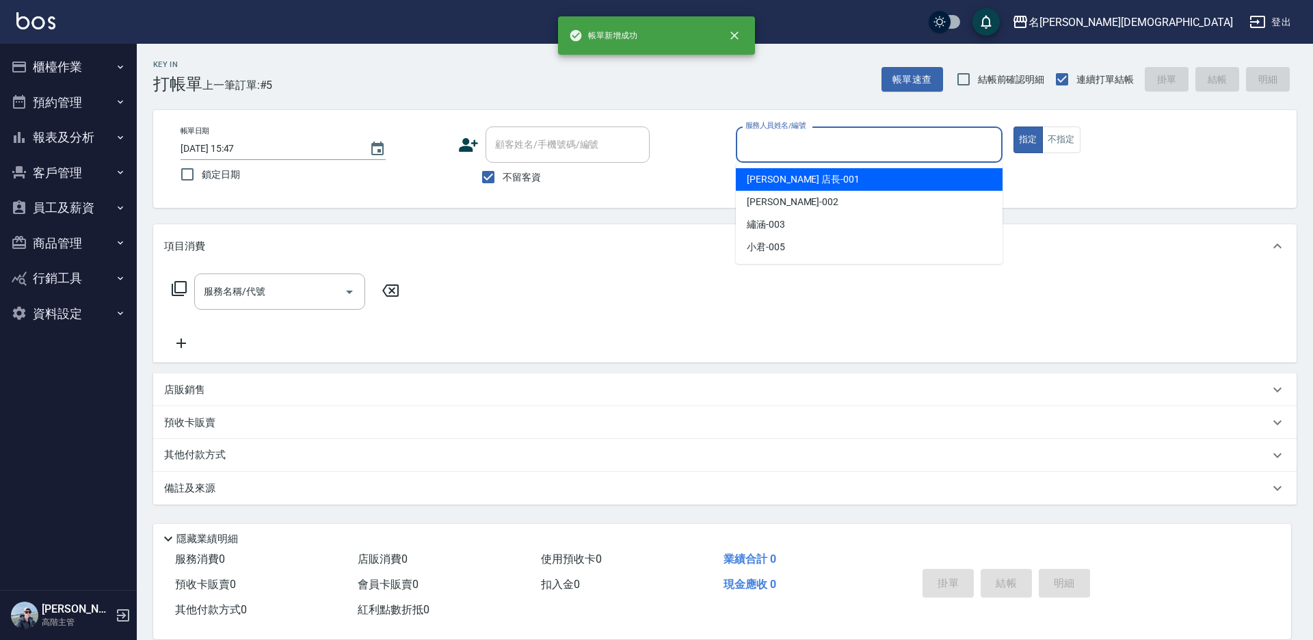
drag, startPoint x: 747, startPoint y: 142, endPoint x: 776, endPoint y: 165, distance: 37.4
click at [753, 144] on input "服務人員姓名/編號" at bounding box center [869, 145] width 254 height 24
drag, startPoint x: 782, startPoint y: 177, endPoint x: 656, endPoint y: 177, distance: 125.8
click at [782, 178] on span "[PERSON_NAME] 店長 -001" at bounding box center [803, 179] width 113 height 14
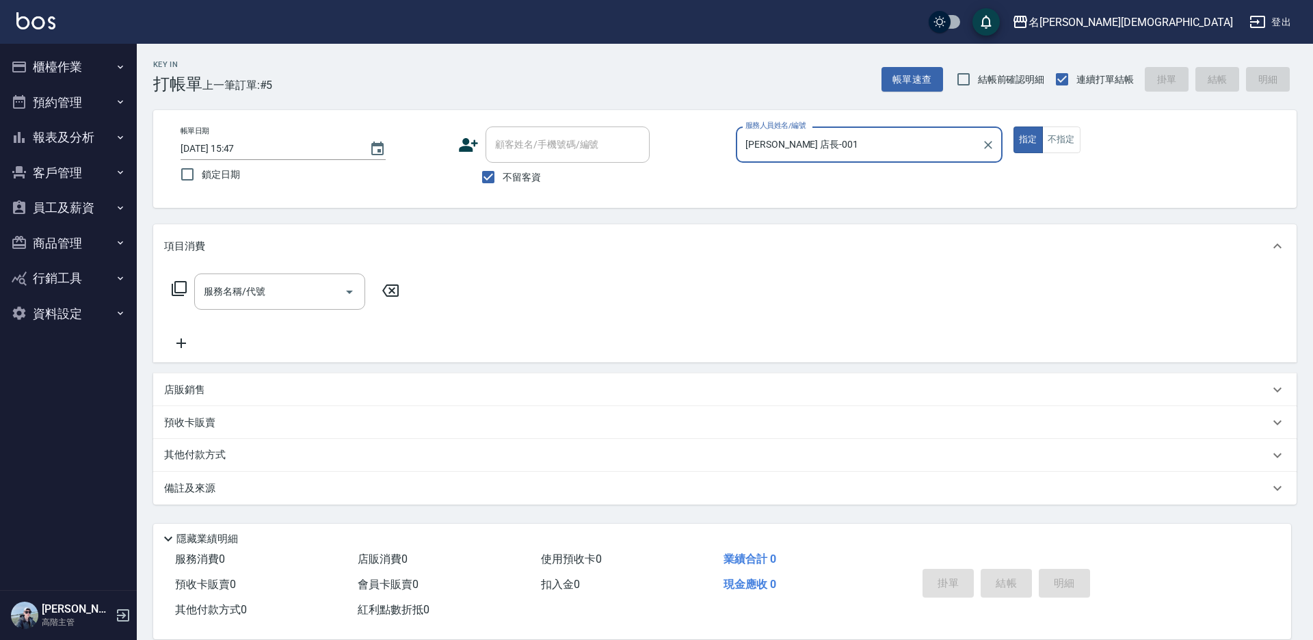
click at [813, 137] on input "[PERSON_NAME] 店長-001" at bounding box center [859, 145] width 234 height 24
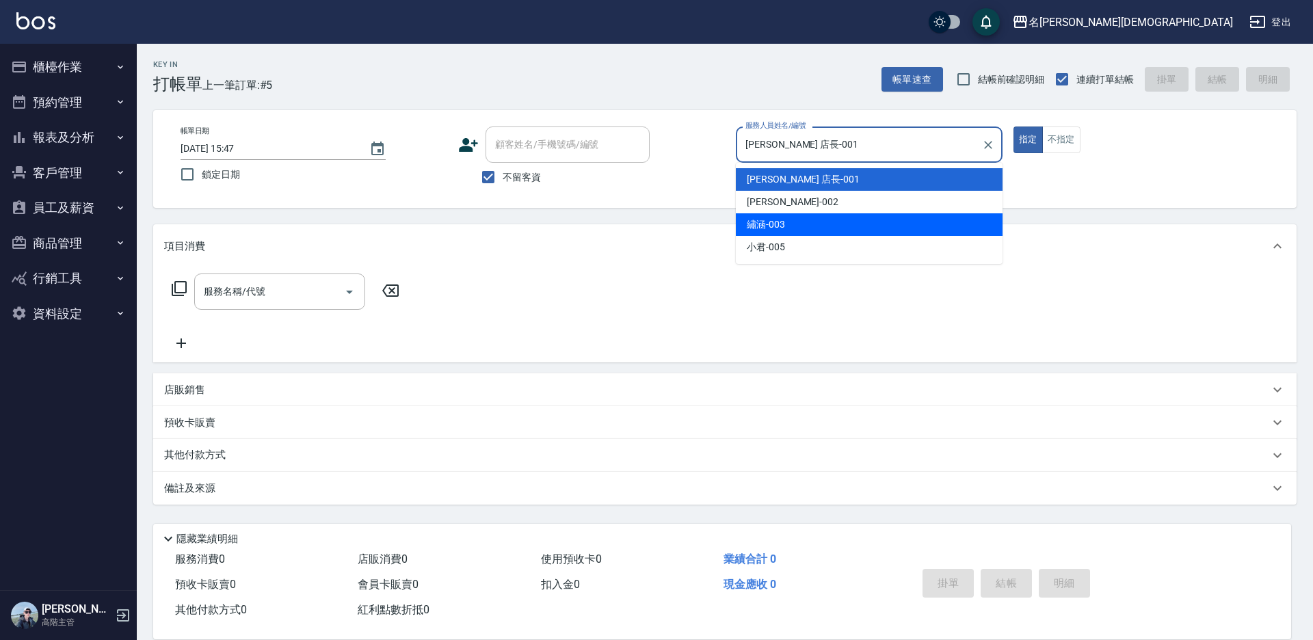
drag, startPoint x: 786, startPoint y: 232, endPoint x: 756, endPoint y: 228, distance: 30.4
click at [785, 230] on div "繡涵 -003" at bounding box center [869, 224] width 267 height 23
type input "繡涵-003"
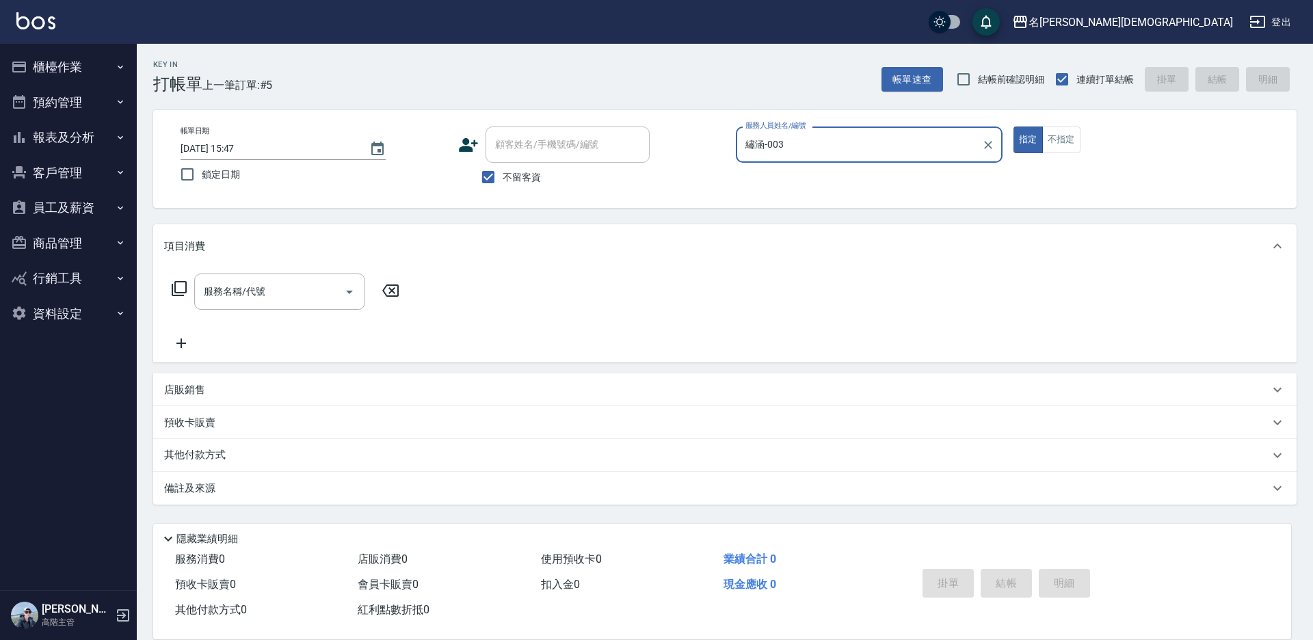
click at [183, 286] on icon at bounding box center [179, 288] width 16 height 16
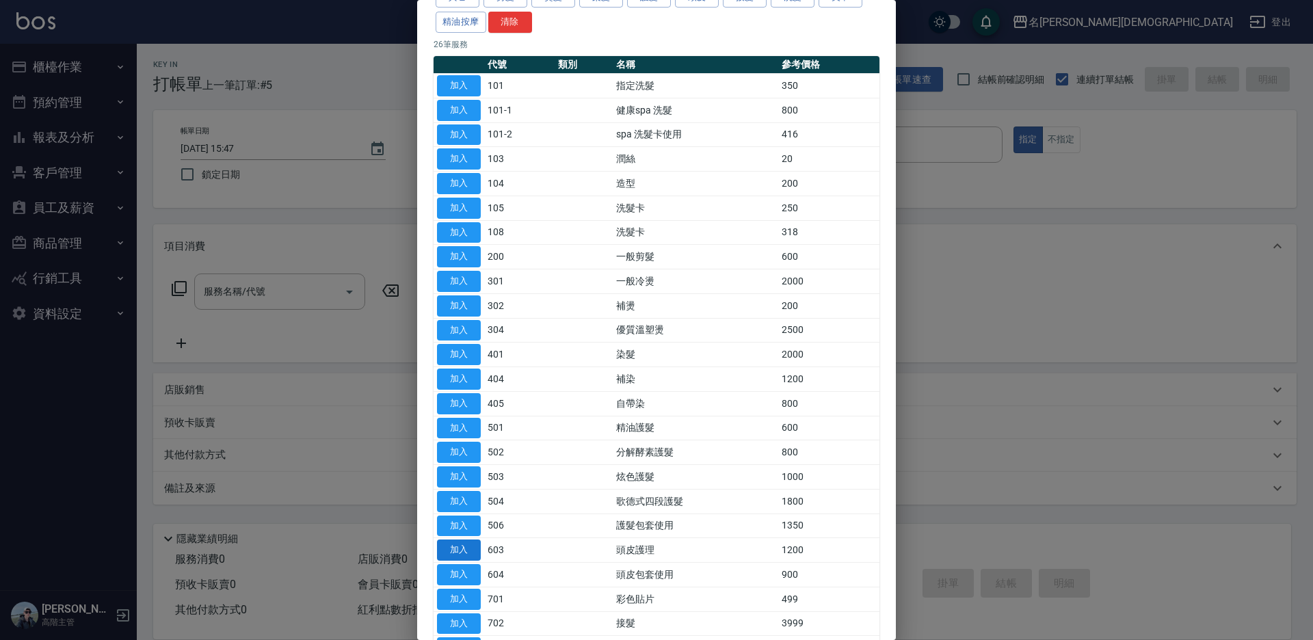
scroll to position [224, 0]
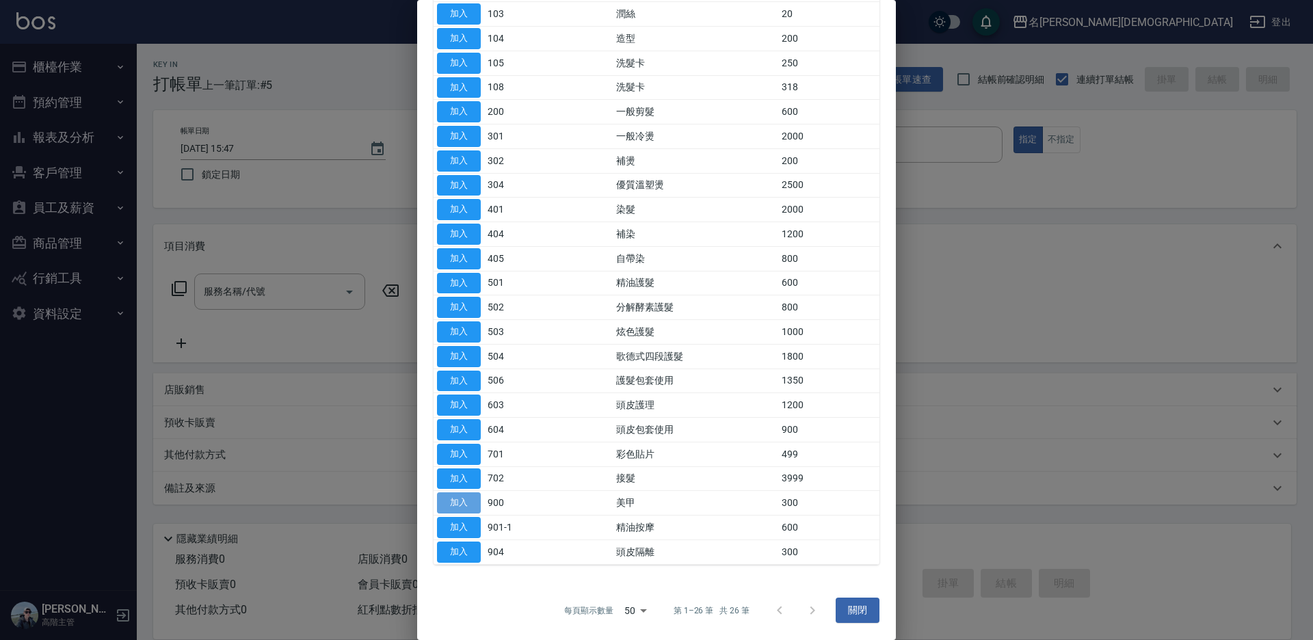
click at [465, 502] on button "加入" at bounding box center [459, 502] width 44 height 21
type input "美甲(900)"
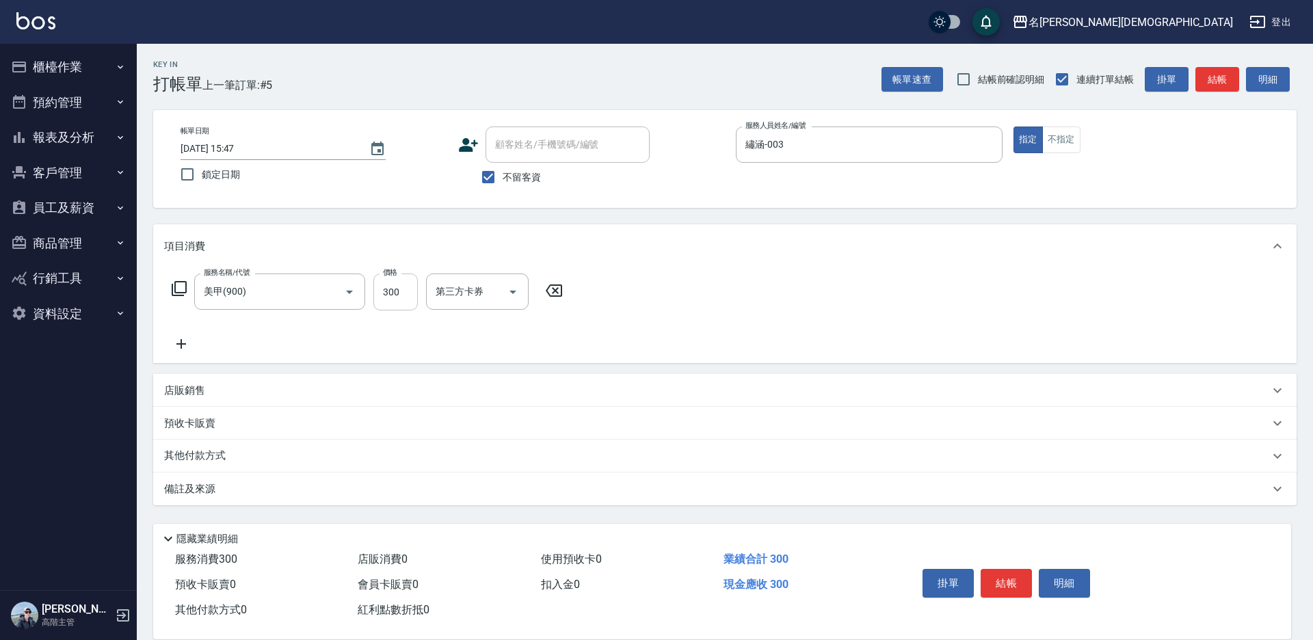
click at [401, 293] on input "300" at bounding box center [395, 291] width 44 height 37
type input "800"
click at [1004, 569] on button "結帳" at bounding box center [1005, 583] width 51 height 29
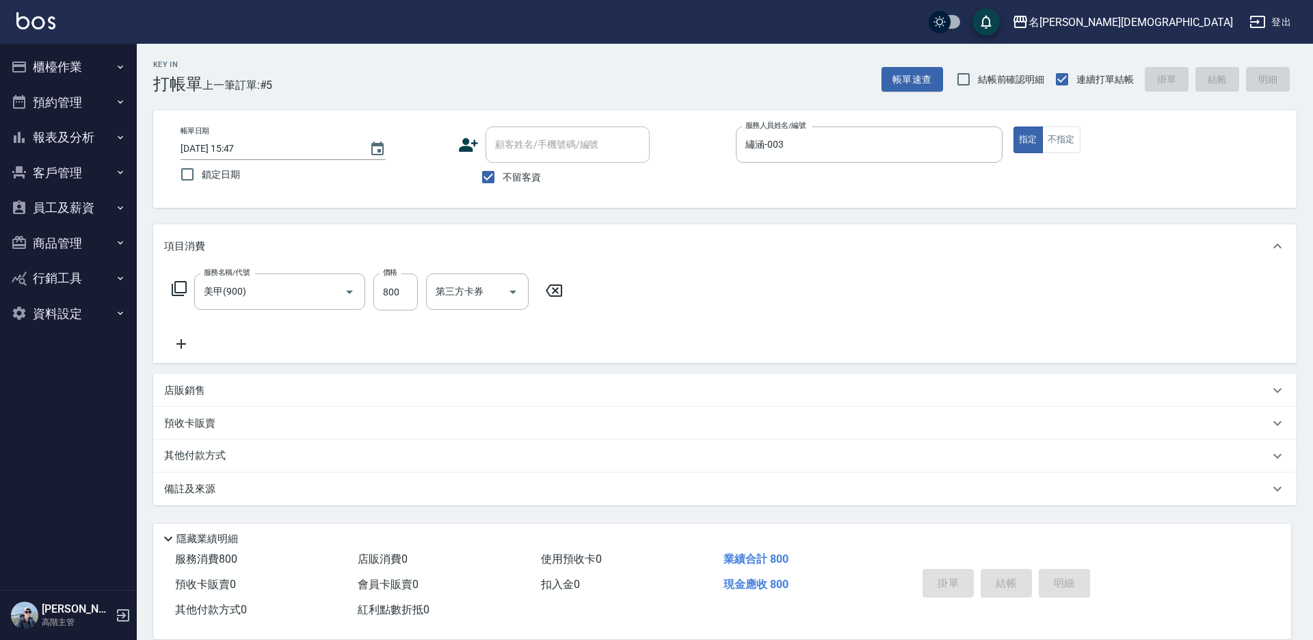
type input "[DATE] 15:48"
click at [67, 68] on button "櫃檯作業" at bounding box center [68, 67] width 126 height 36
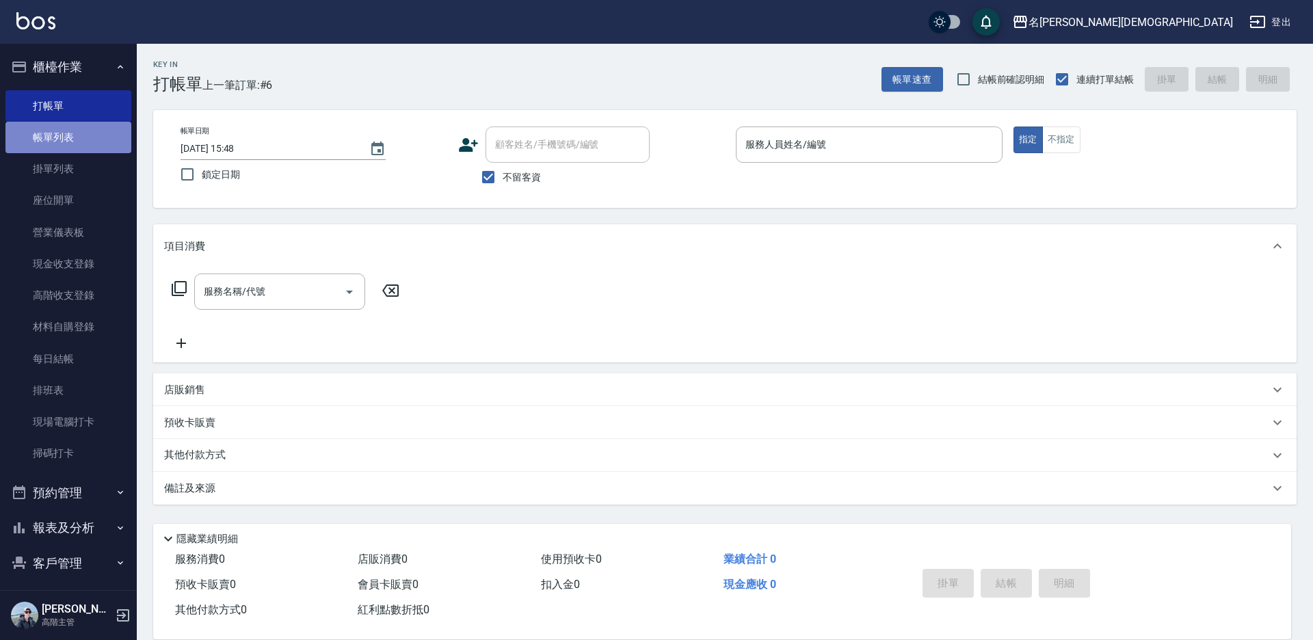
click at [77, 145] on link "帳單列表" at bounding box center [68, 137] width 126 height 31
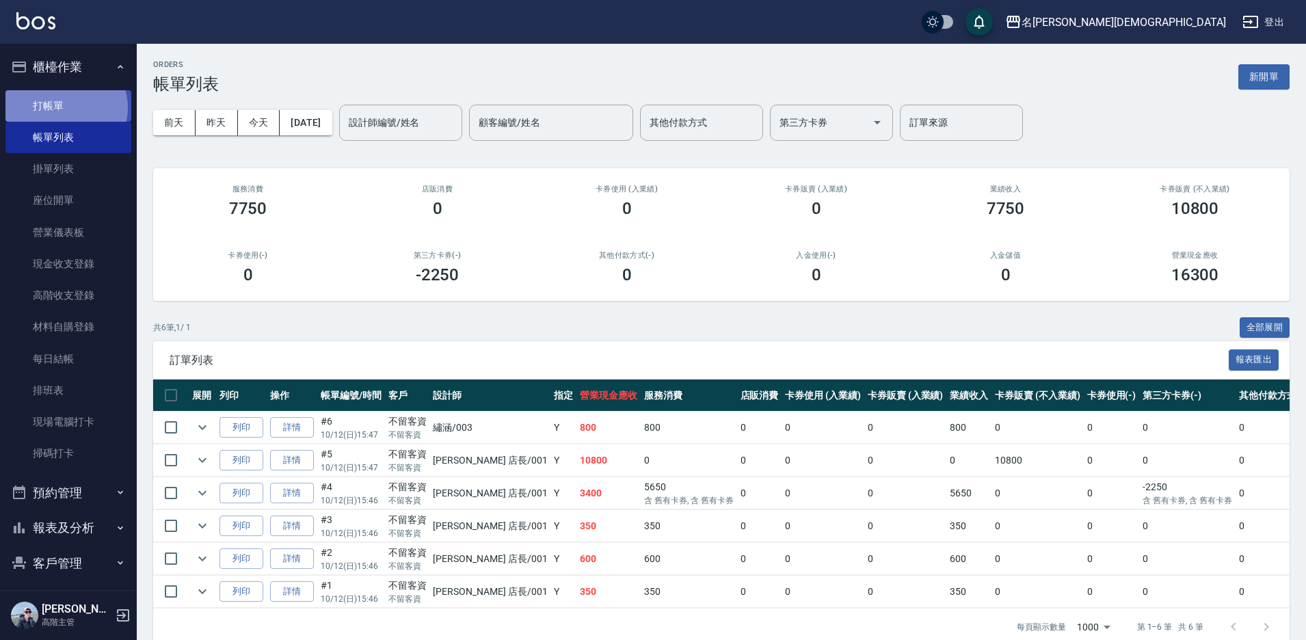
drag, startPoint x: 62, startPoint y: 107, endPoint x: 98, endPoint y: 106, distance: 36.3
click at [61, 107] on link "打帳單" at bounding box center [68, 105] width 126 height 31
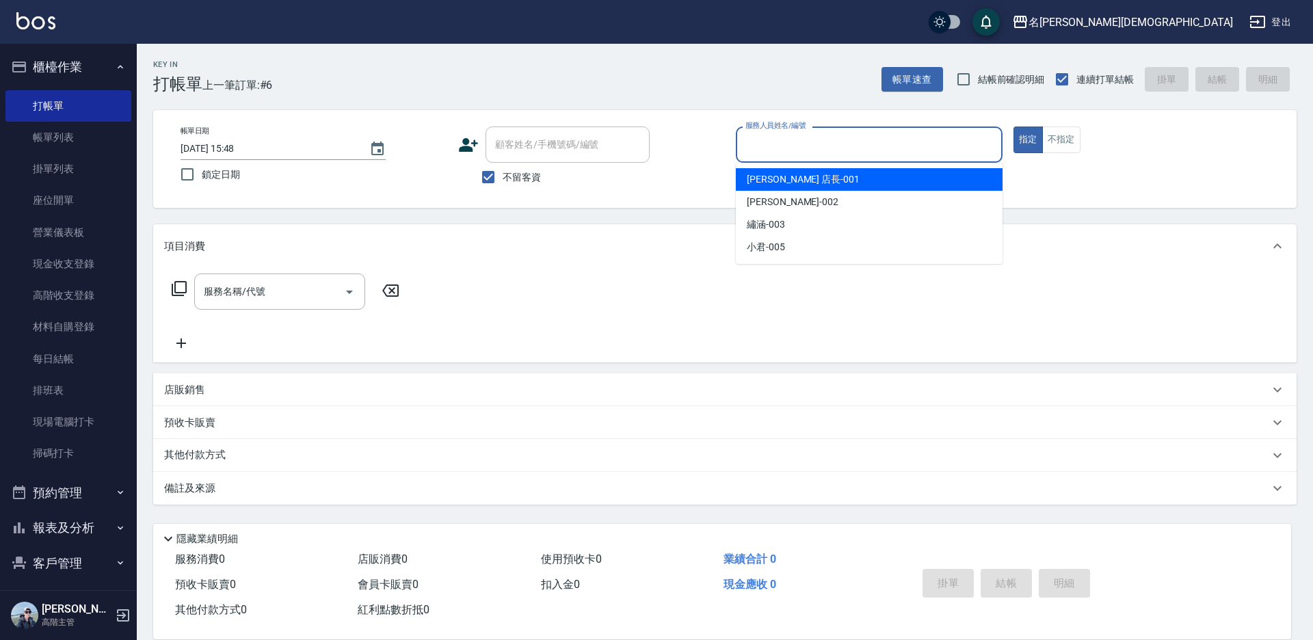
click at [769, 152] on input "服務人員姓名/編號" at bounding box center [869, 145] width 254 height 24
click at [771, 183] on span "[PERSON_NAME] 店長 -001" at bounding box center [803, 179] width 113 height 14
type input "[PERSON_NAME] 店長-001"
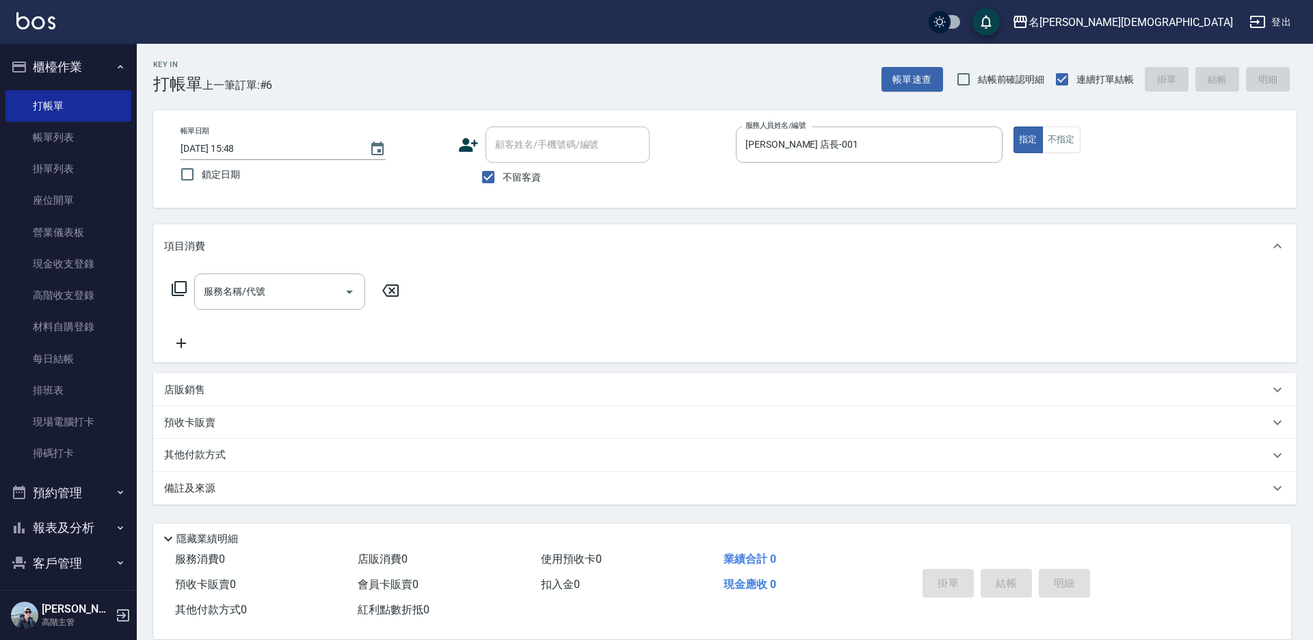
click at [180, 286] on icon at bounding box center [179, 288] width 16 height 16
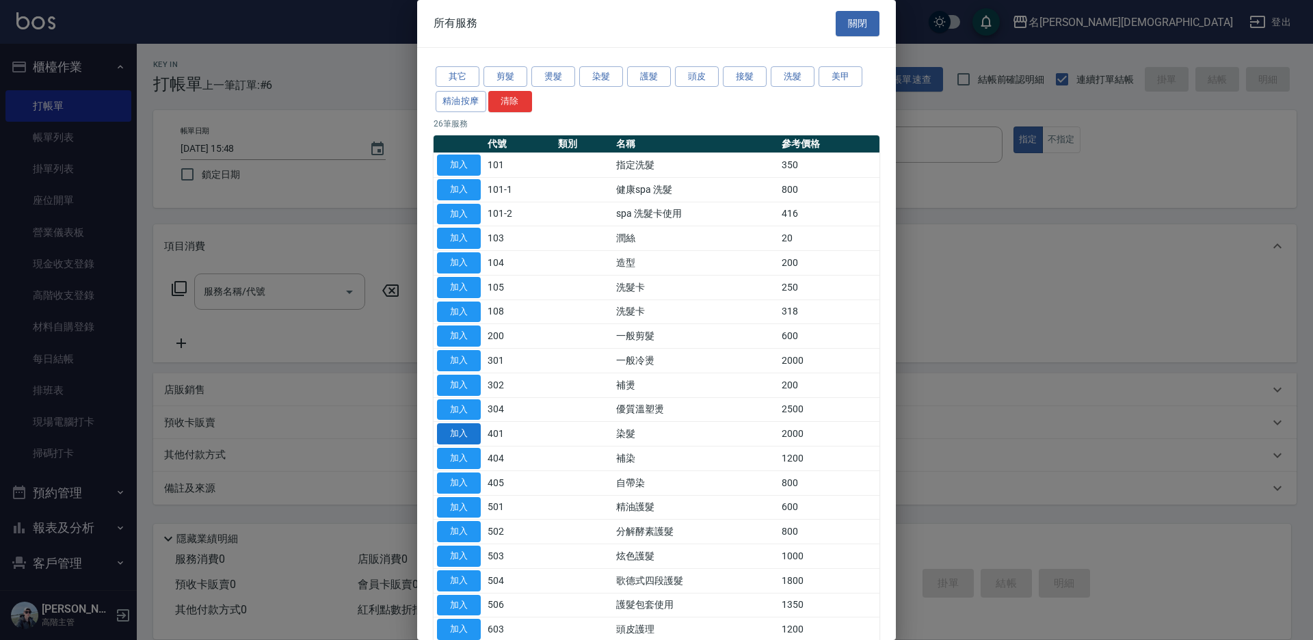
click at [455, 429] on button "加入" at bounding box center [459, 433] width 44 height 21
type input "染髮(401)"
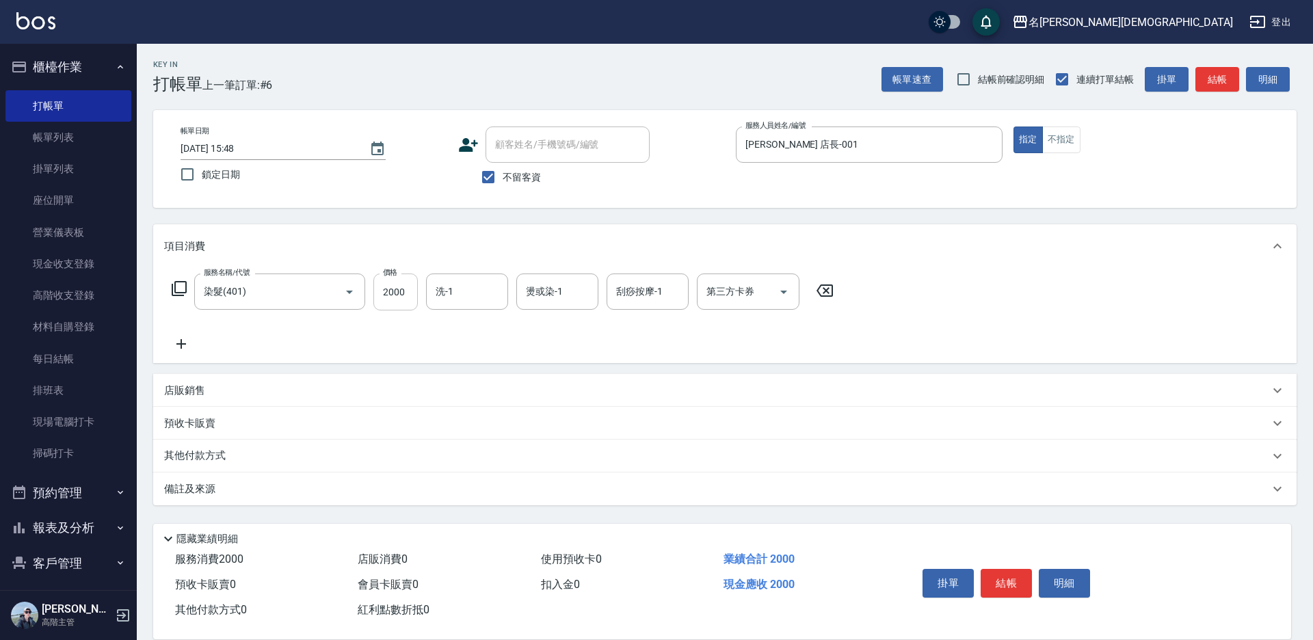
click at [390, 289] on input "2000" at bounding box center [395, 291] width 44 height 37
type input "2800"
click at [174, 284] on icon at bounding box center [179, 288] width 15 height 15
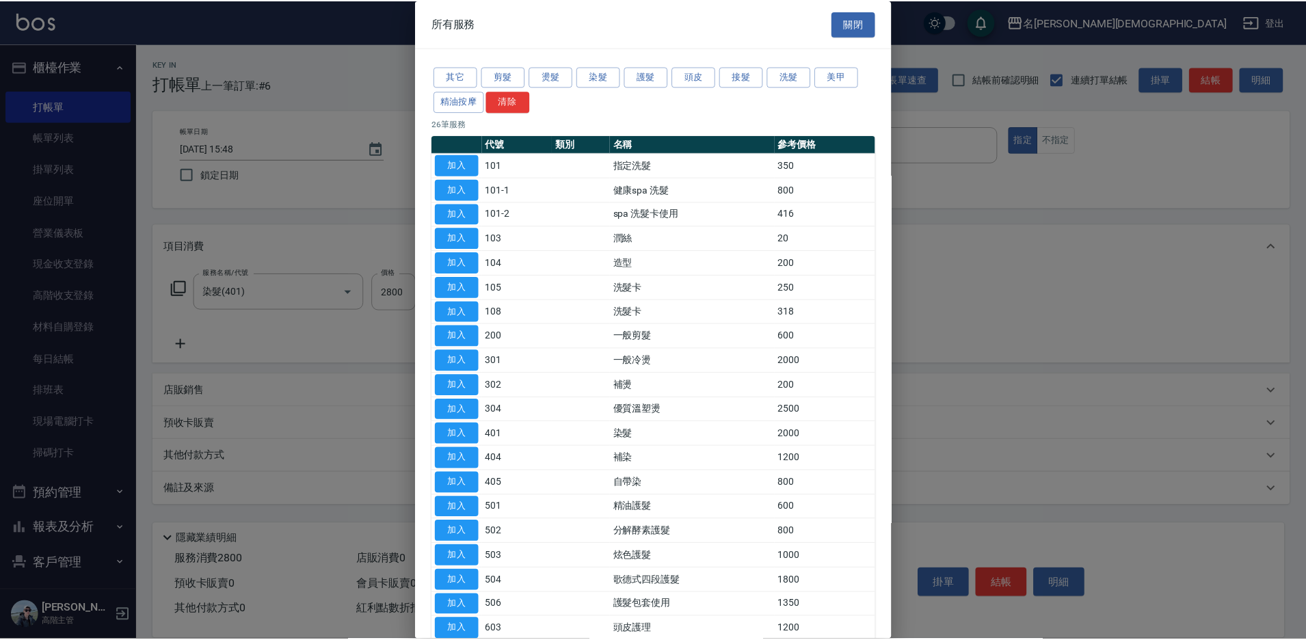
scroll to position [68, 0]
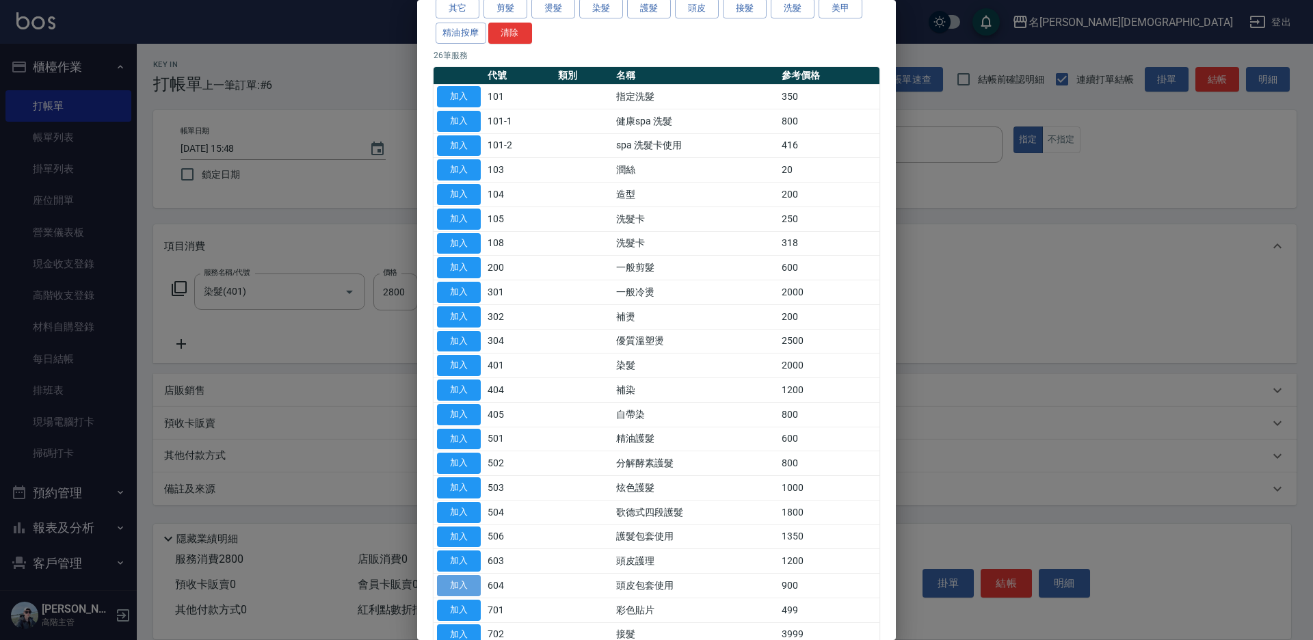
click at [476, 586] on button "加入" at bounding box center [459, 585] width 44 height 21
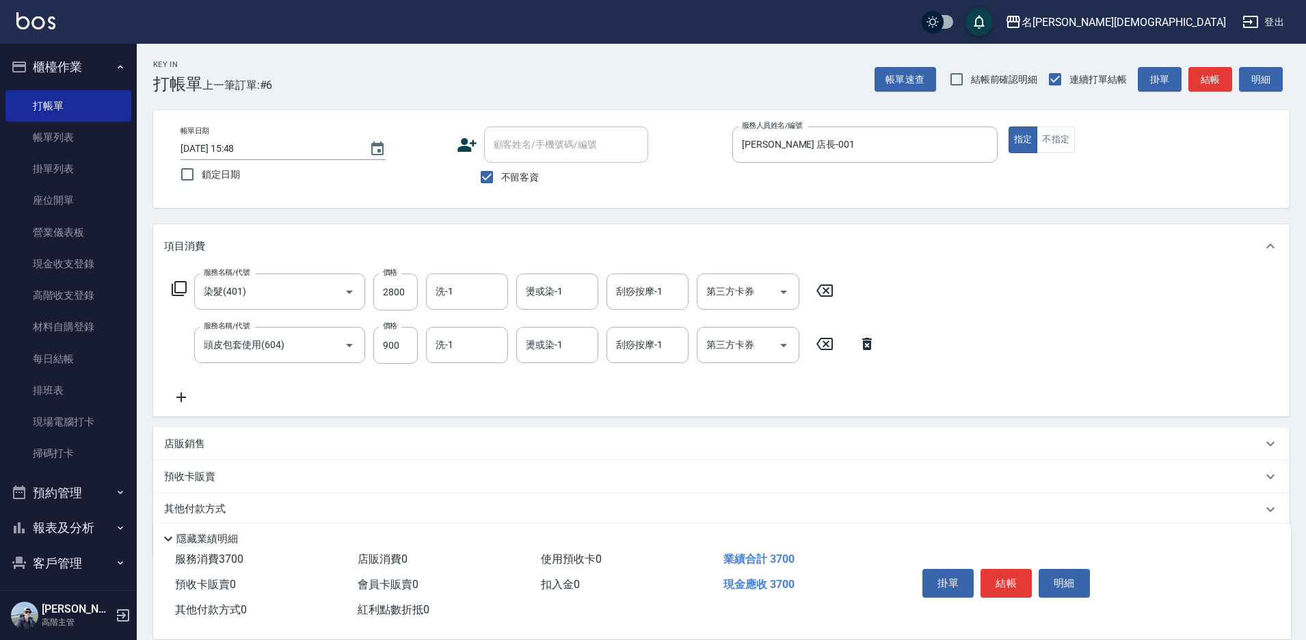
click at [723, 338] on div "第三方卡券 第三方卡券" at bounding box center [748, 345] width 103 height 36
drag, startPoint x: 722, startPoint y: 403, endPoint x: 706, endPoint y: 385, distance: 24.2
click at [721, 402] on span "舊有卡券" at bounding box center [748, 402] width 103 height 23
type input "舊有卡券"
click at [464, 298] on input "洗-1" at bounding box center [467, 292] width 70 height 24
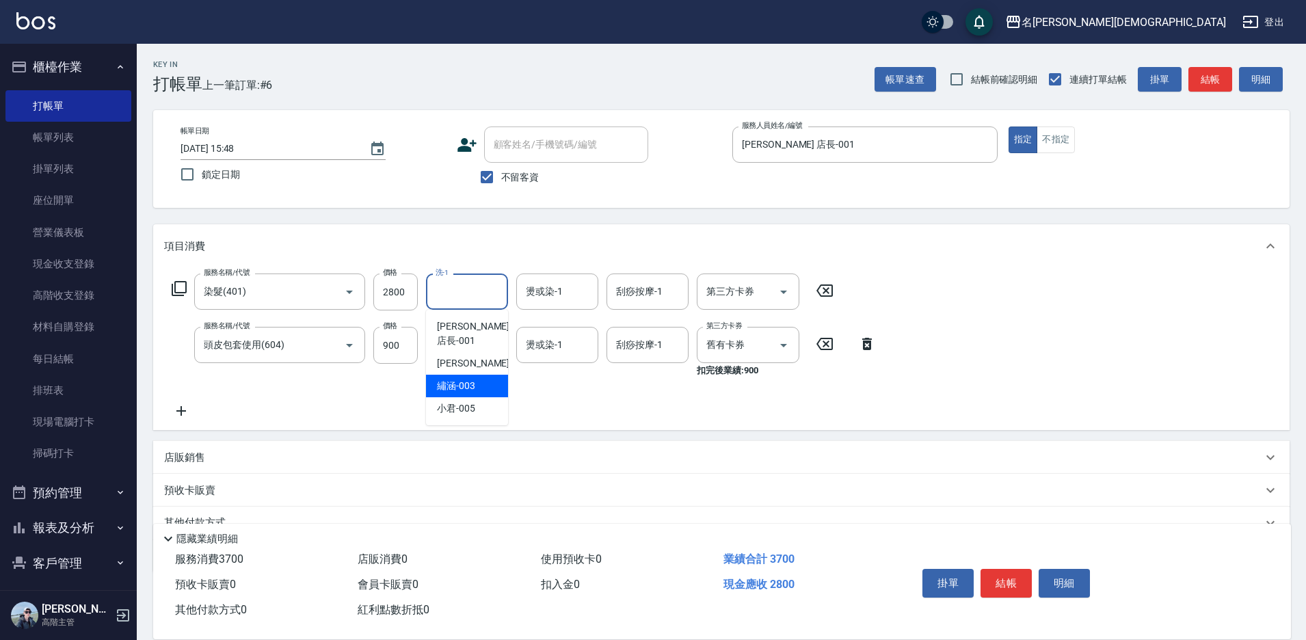
click at [459, 379] on span "繡涵 -003" at bounding box center [456, 386] width 38 height 14
type input "繡涵-003"
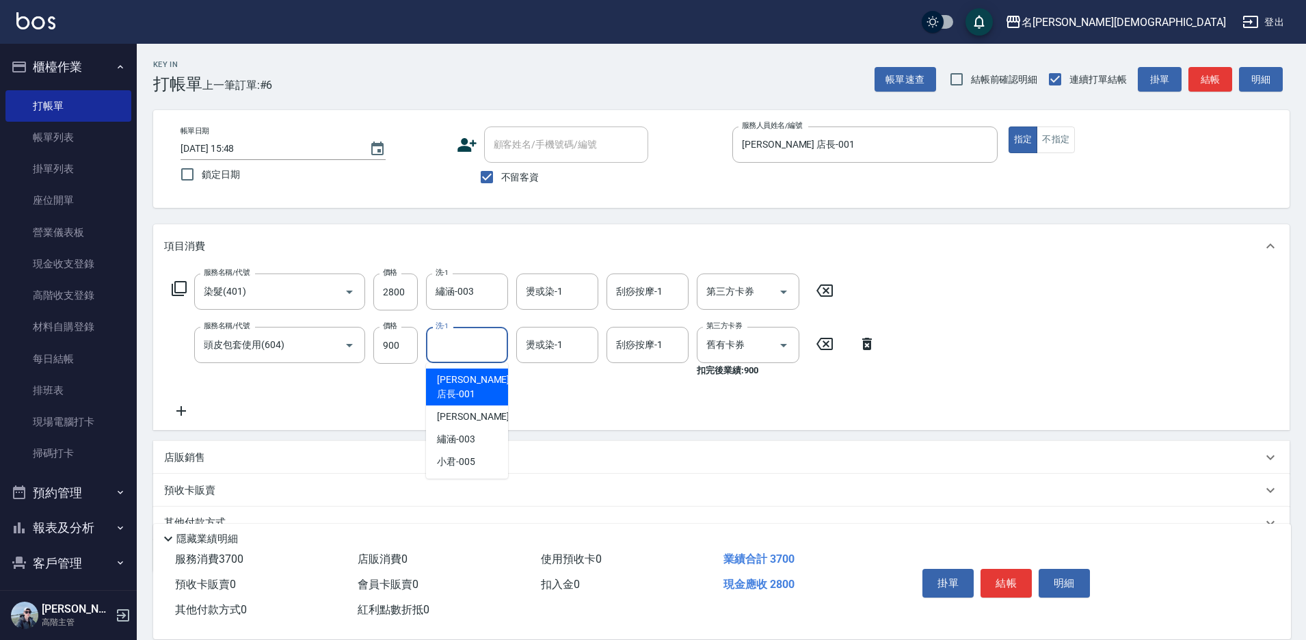
click at [451, 345] on div "洗-1 洗-1" at bounding box center [467, 345] width 82 height 36
click at [468, 432] on span "繡涵 -003" at bounding box center [456, 439] width 38 height 14
type input "繡涵-003"
click at [1002, 582] on button "結帳" at bounding box center [1005, 583] width 51 height 29
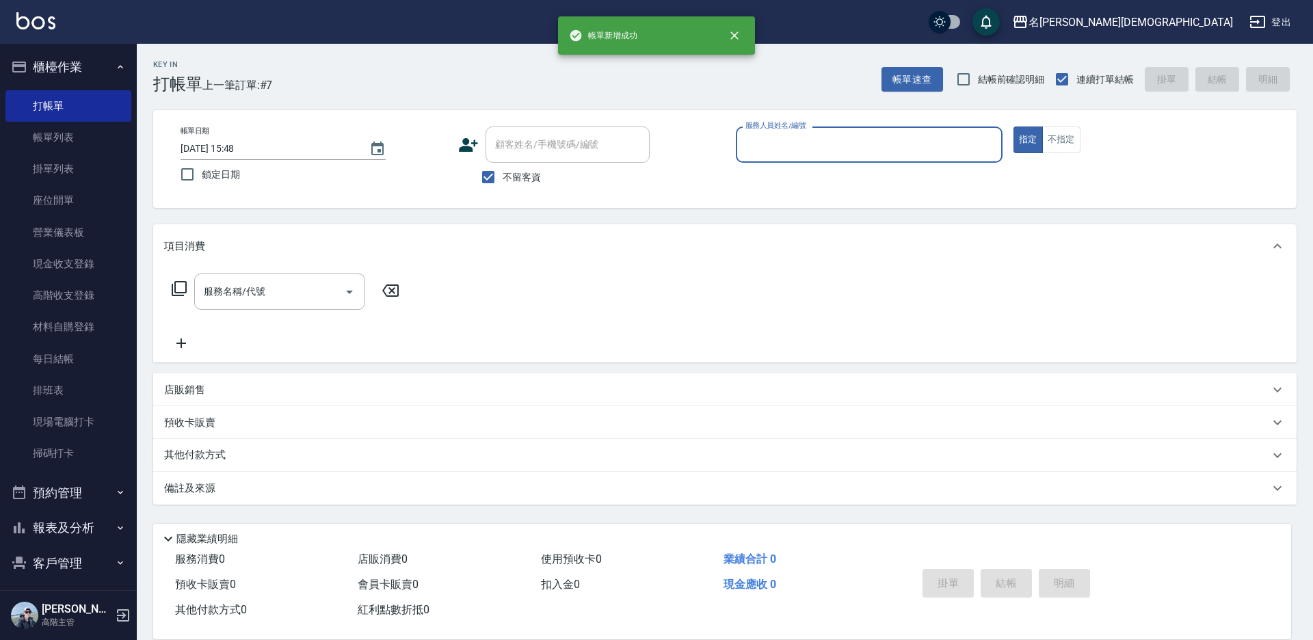
drag, startPoint x: 781, startPoint y: 144, endPoint x: 783, endPoint y: 155, distance: 11.1
click at [782, 144] on input "服務人員姓名/編號" at bounding box center [869, 145] width 254 height 24
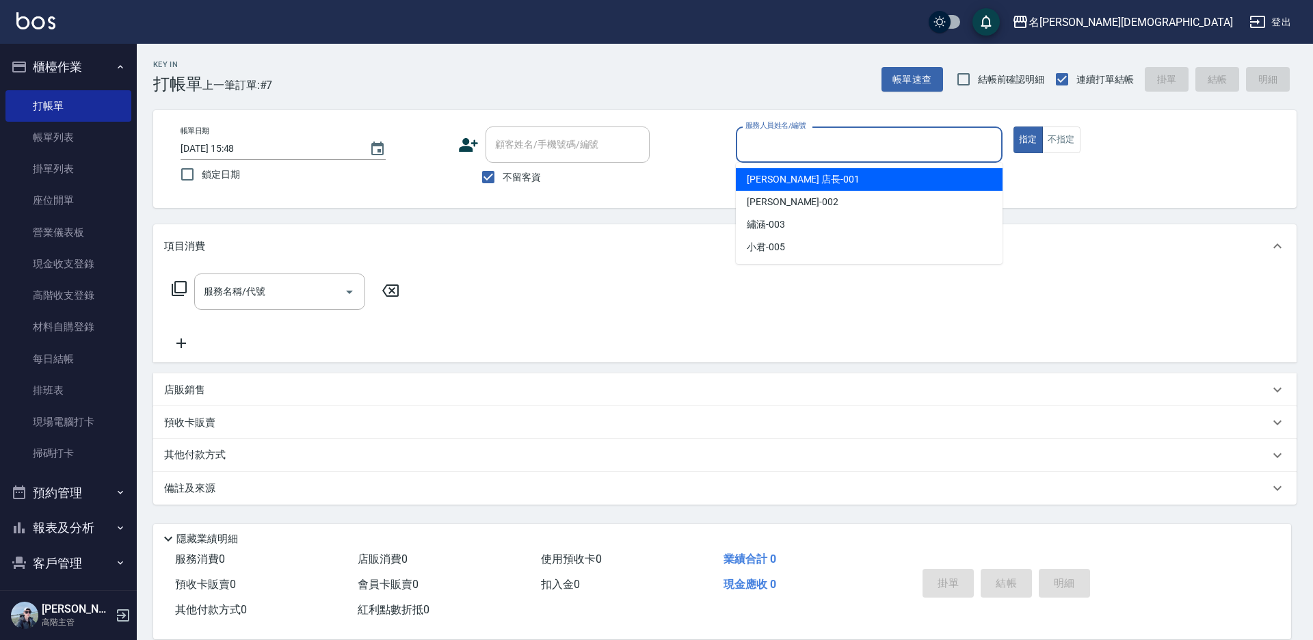
click at [779, 182] on span "[PERSON_NAME] 店長 -001" at bounding box center [803, 179] width 113 height 14
type input "[PERSON_NAME] 店長-001"
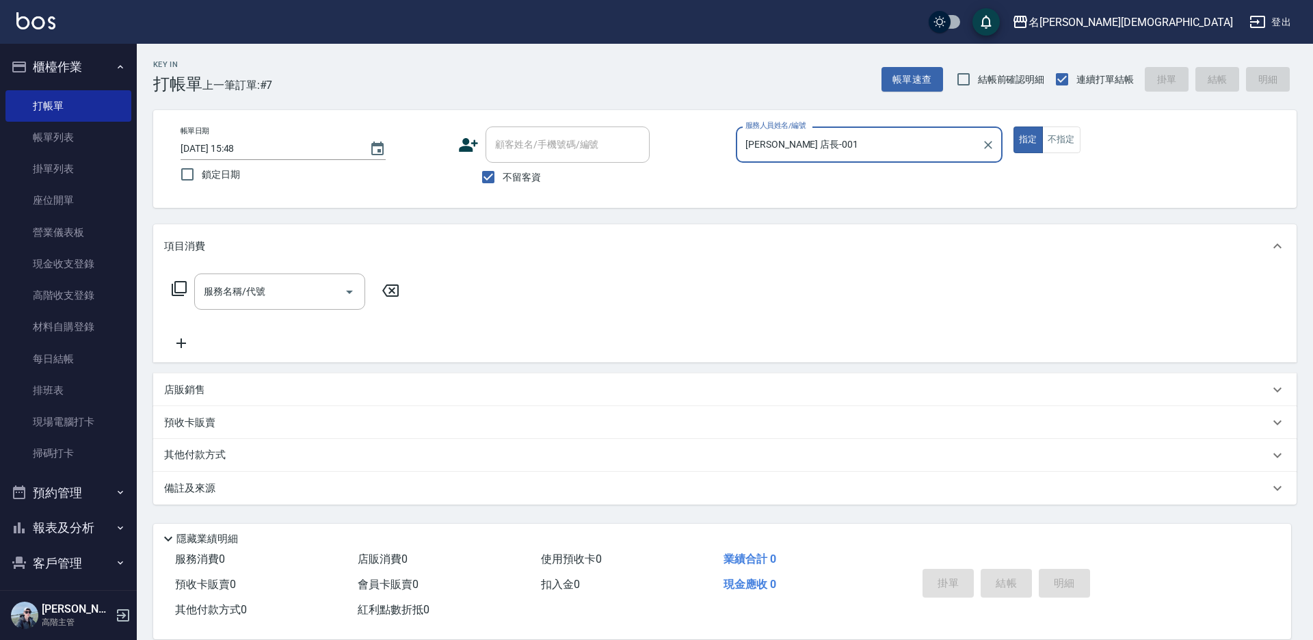
click at [173, 289] on icon at bounding box center [179, 288] width 15 height 15
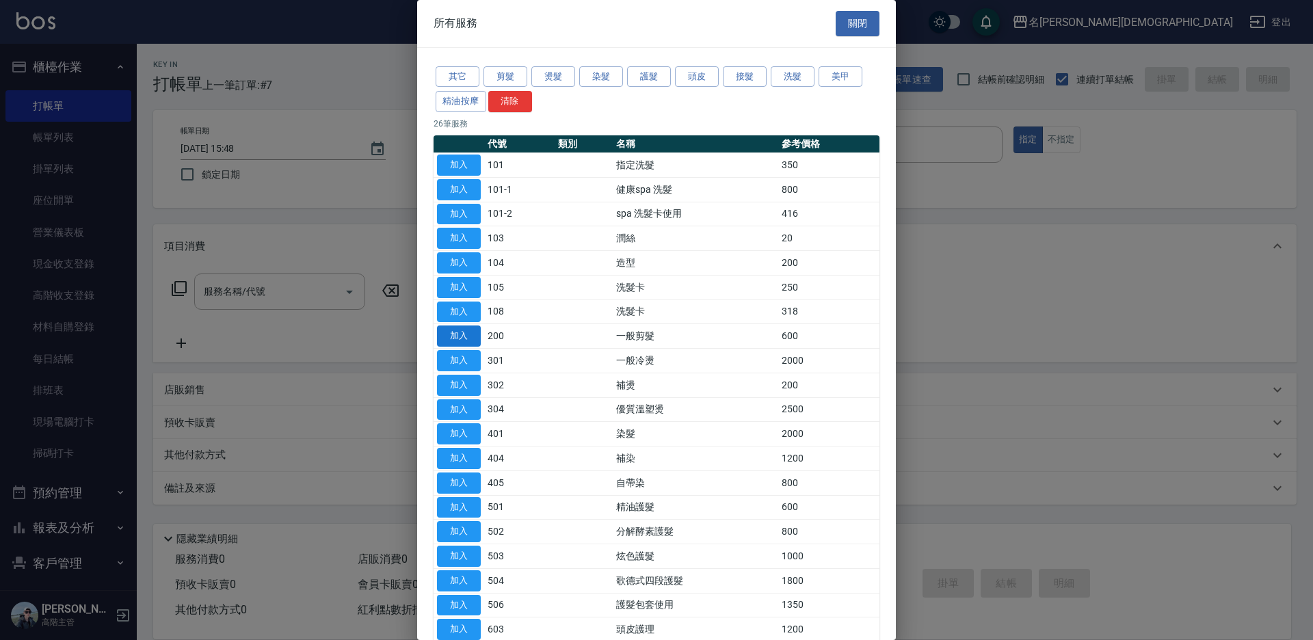
click at [458, 336] on button "加入" at bounding box center [459, 335] width 44 height 21
type input "一般剪髮(200)"
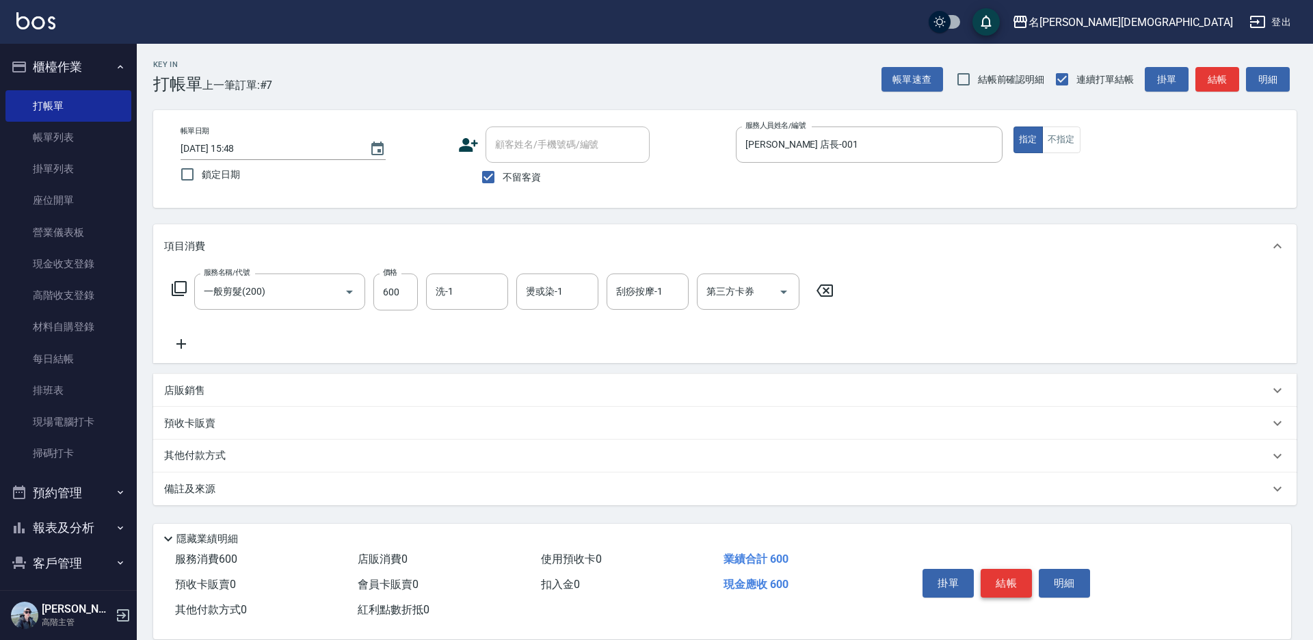
click at [1010, 569] on button "結帳" at bounding box center [1005, 583] width 51 height 29
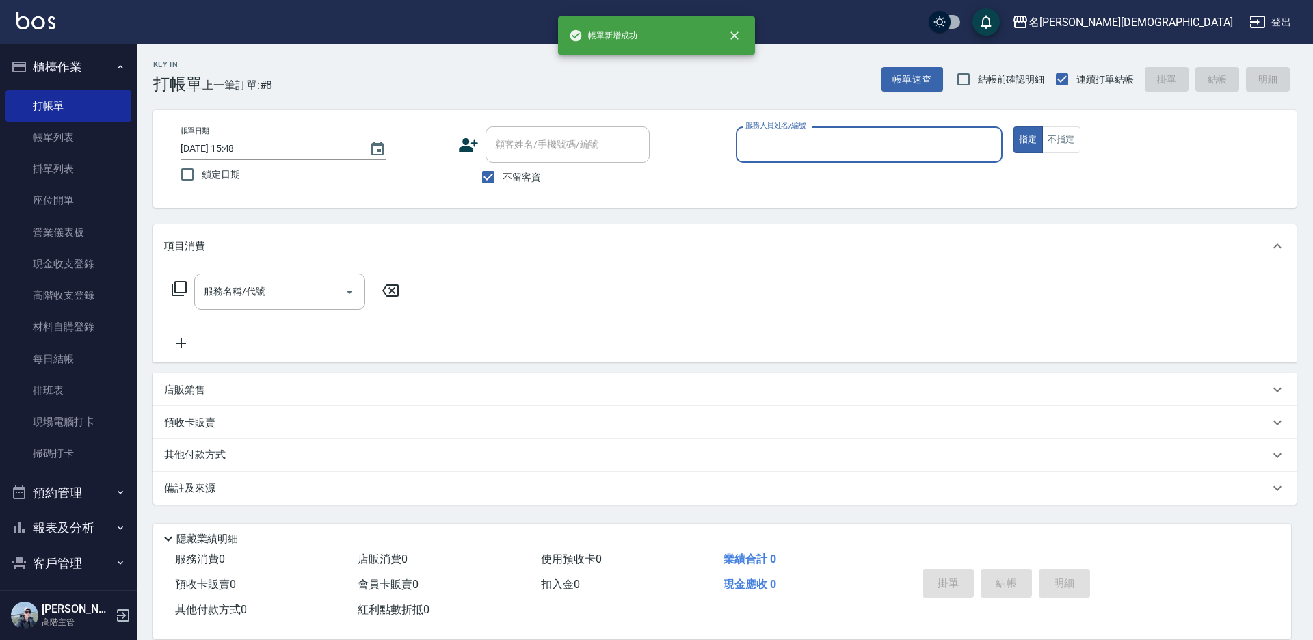
click at [775, 138] on input "服務人員姓名/編號" at bounding box center [869, 145] width 254 height 24
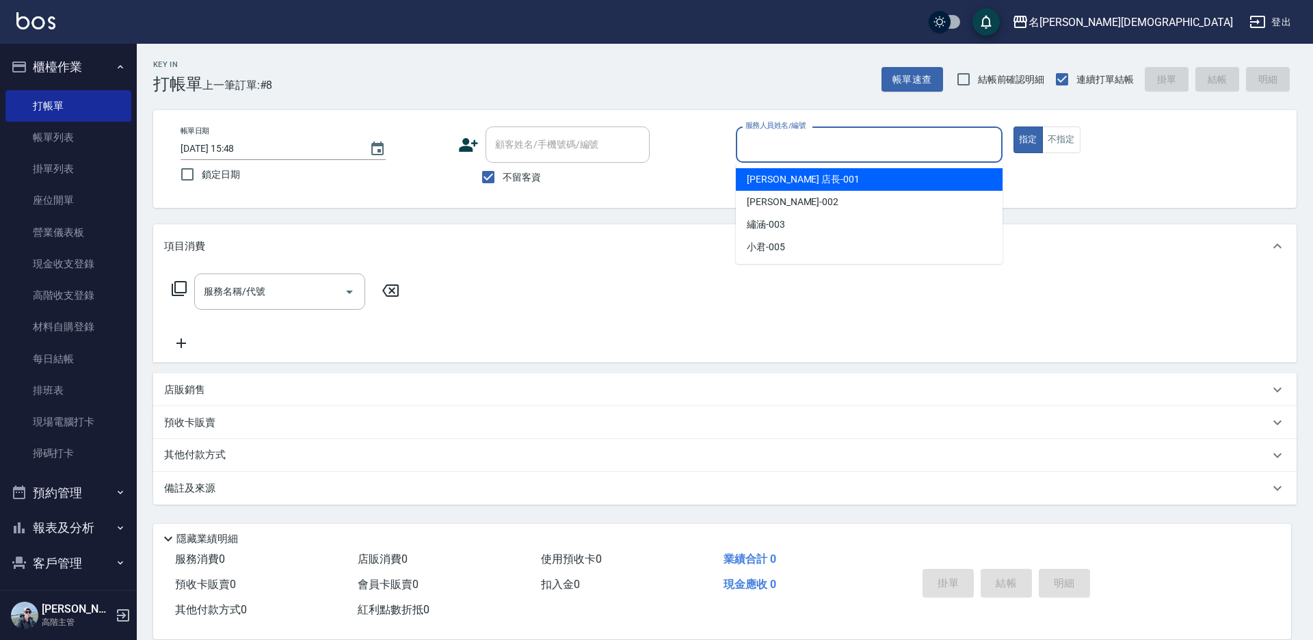
click at [759, 177] on span "[PERSON_NAME] 店長 -001" at bounding box center [803, 179] width 113 height 14
type input "[PERSON_NAME] 店長-001"
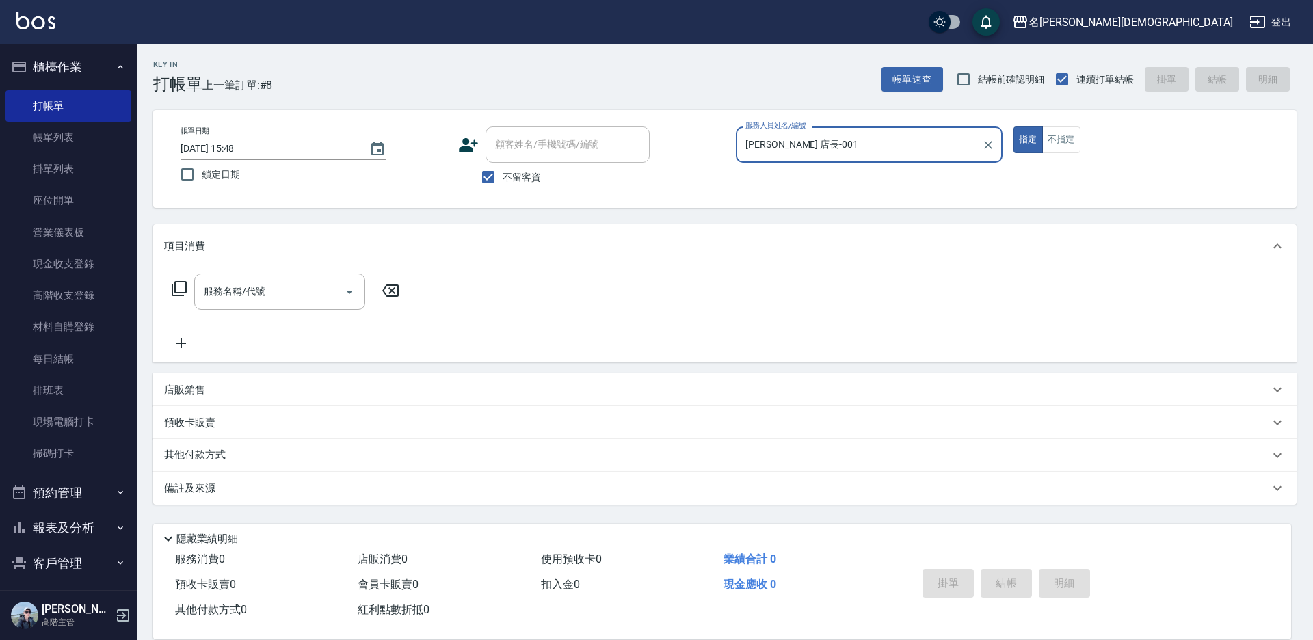
click at [178, 283] on icon at bounding box center [179, 288] width 16 height 16
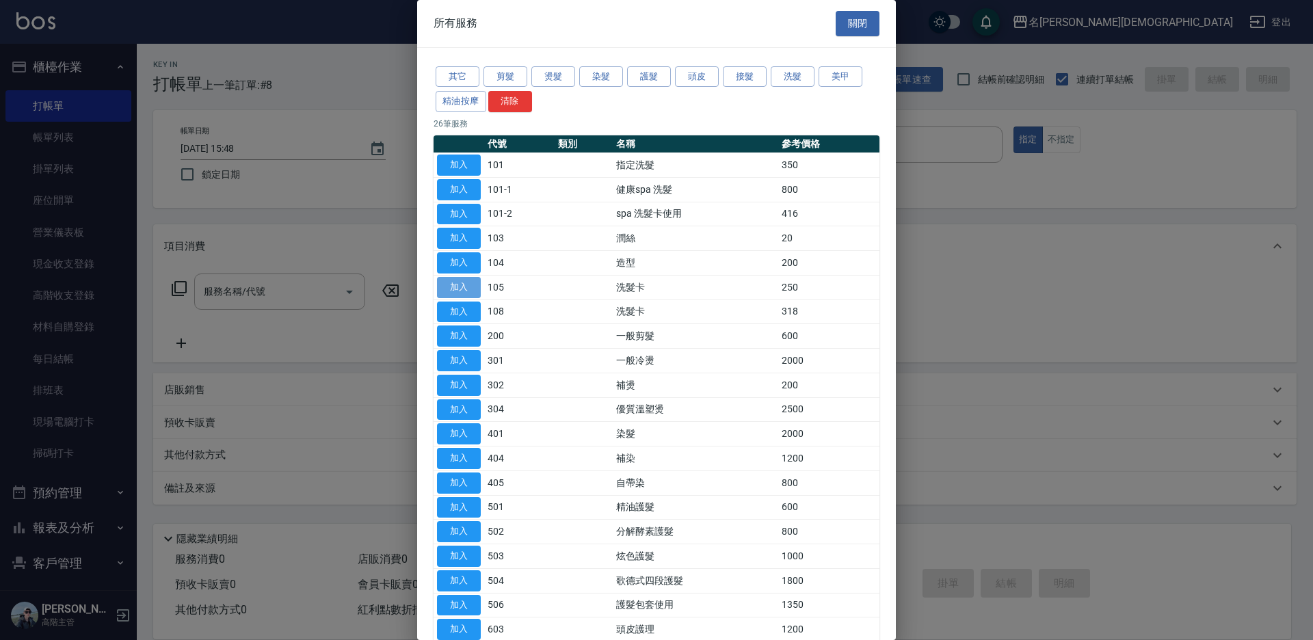
click at [459, 293] on button "加入" at bounding box center [459, 287] width 44 height 21
type input "洗髮卡(105)"
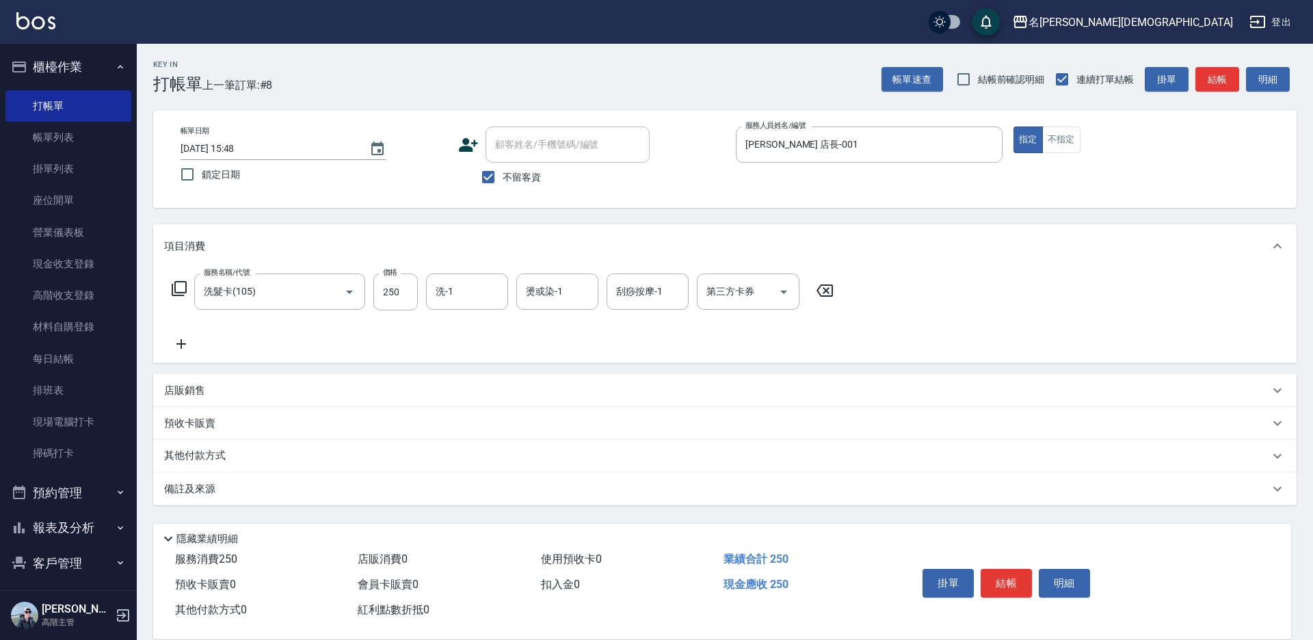
click at [465, 278] on div "洗-1" at bounding box center [467, 291] width 82 height 36
drag, startPoint x: 490, startPoint y: 377, endPoint x: 570, endPoint y: 369, distance: 80.4
click at [490, 377] on div "繡涵 -003" at bounding box center [467, 386] width 82 height 23
type input "繡涵-003"
click at [717, 304] on div "第三方卡券" at bounding box center [748, 291] width 103 height 36
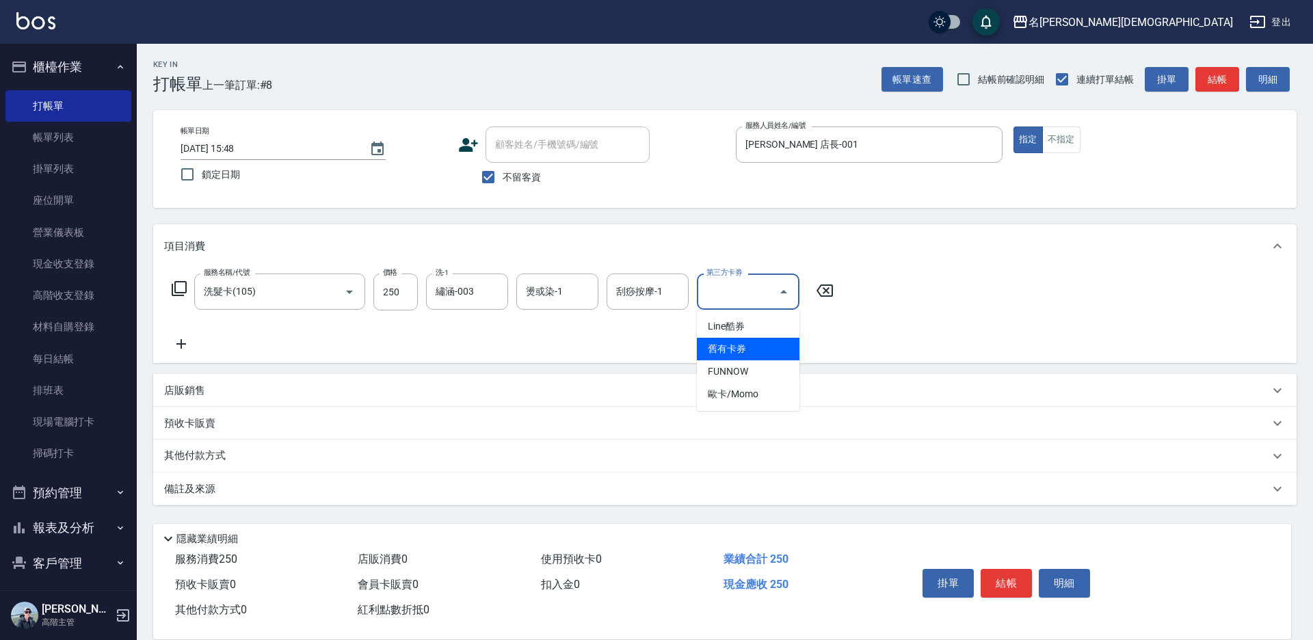
click at [742, 353] on span "舊有卡券" at bounding box center [748, 349] width 103 height 23
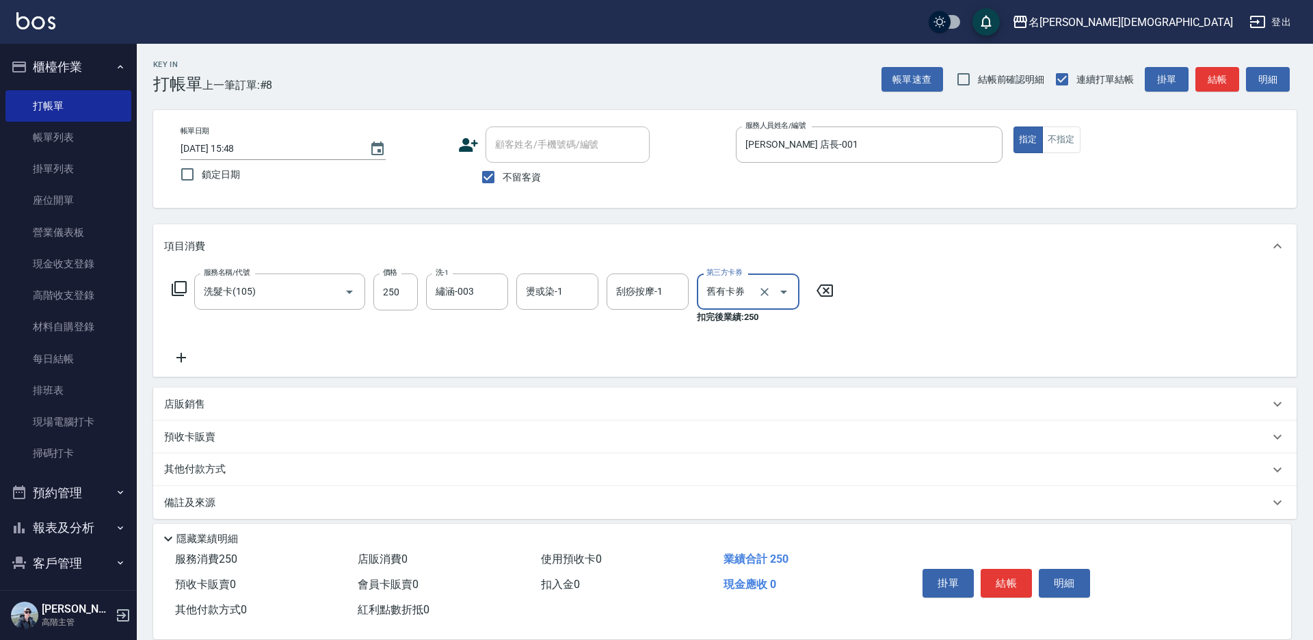
type input "舊有卡券"
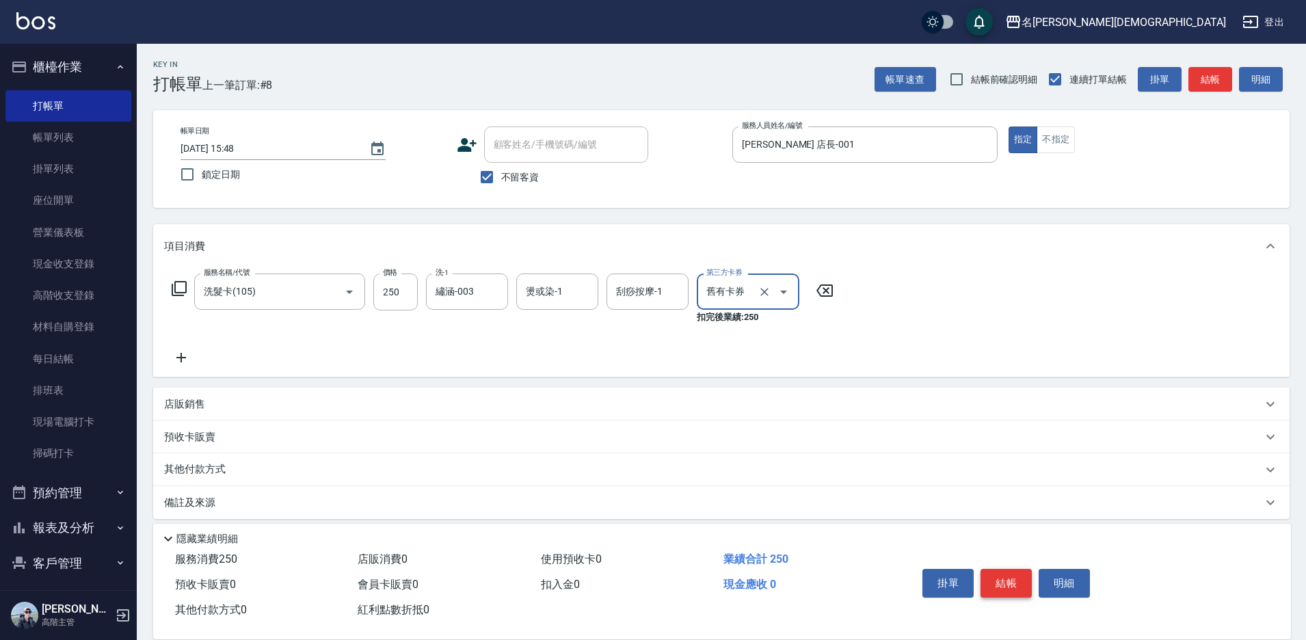
click at [1000, 577] on button "結帳" at bounding box center [1005, 583] width 51 height 29
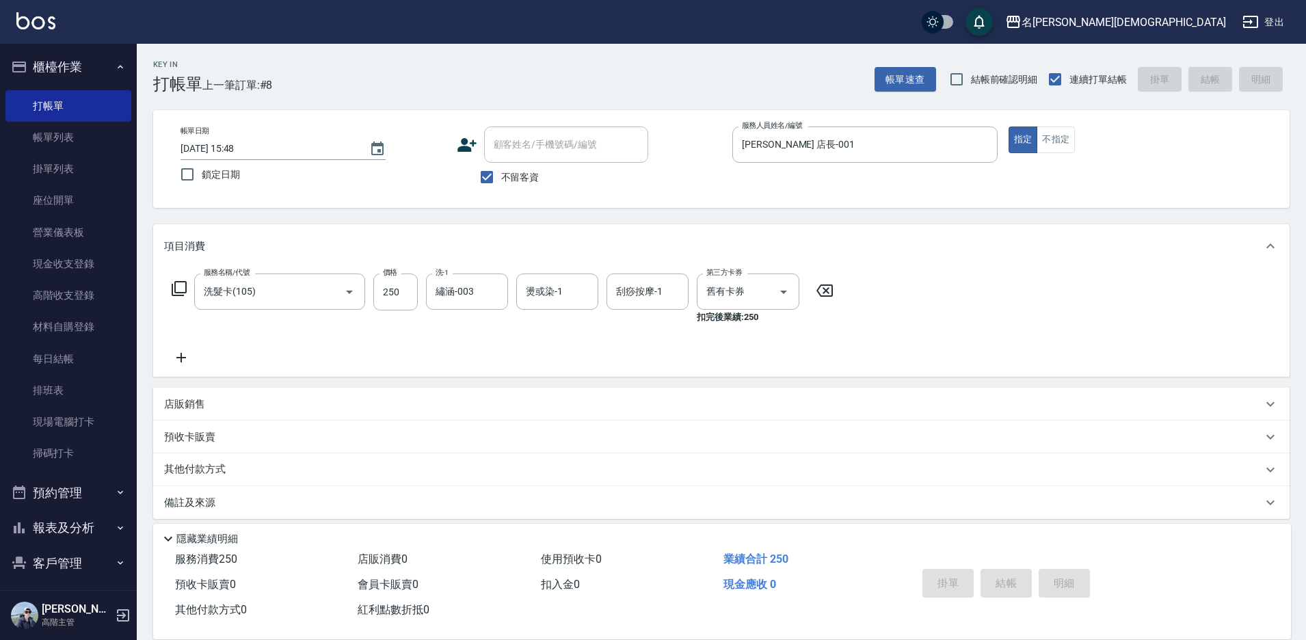
type input "[DATE] 15:49"
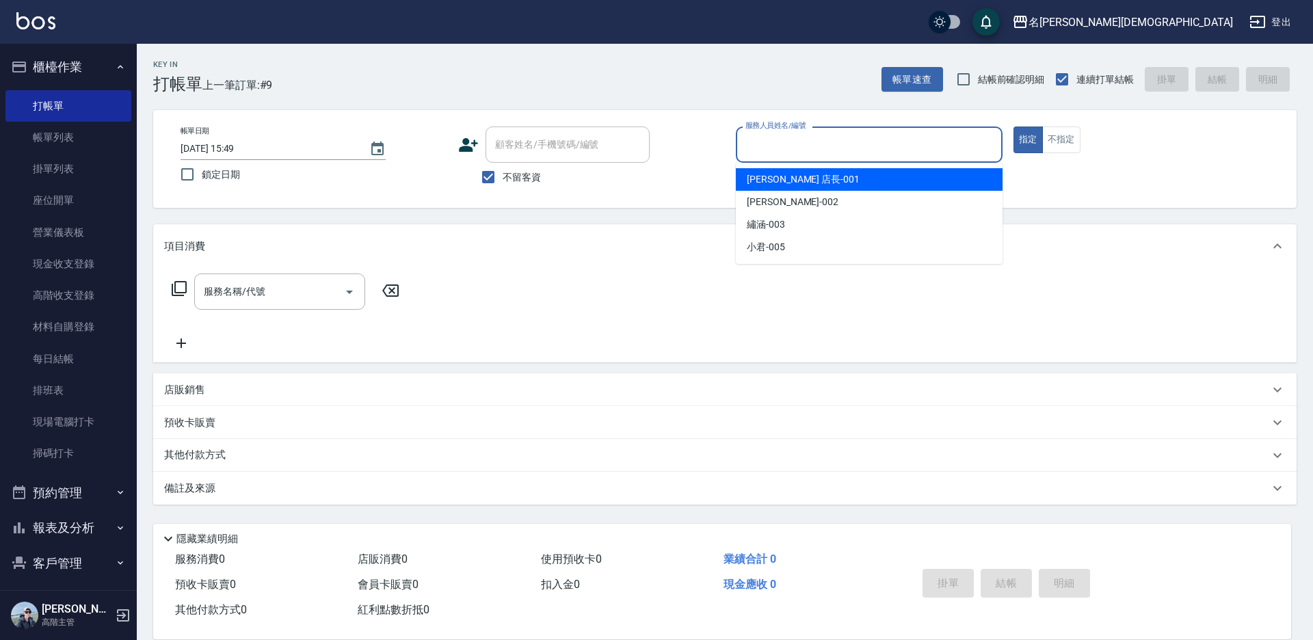
drag, startPoint x: 783, startPoint y: 137, endPoint x: 773, endPoint y: 155, distance: 20.5
click at [783, 136] on input "服務人員姓名/編號" at bounding box center [869, 145] width 254 height 24
drag, startPoint x: 764, startPoint y: 182, endPoint x: 744, endPoint y: 176, distance: 20.8
click at [762, 179] on span "[PERSON_NAME] 店長 -001" at bounding box center [803, 179] width 113 height 14
type input "[PERSON_NAME] 店長-001"
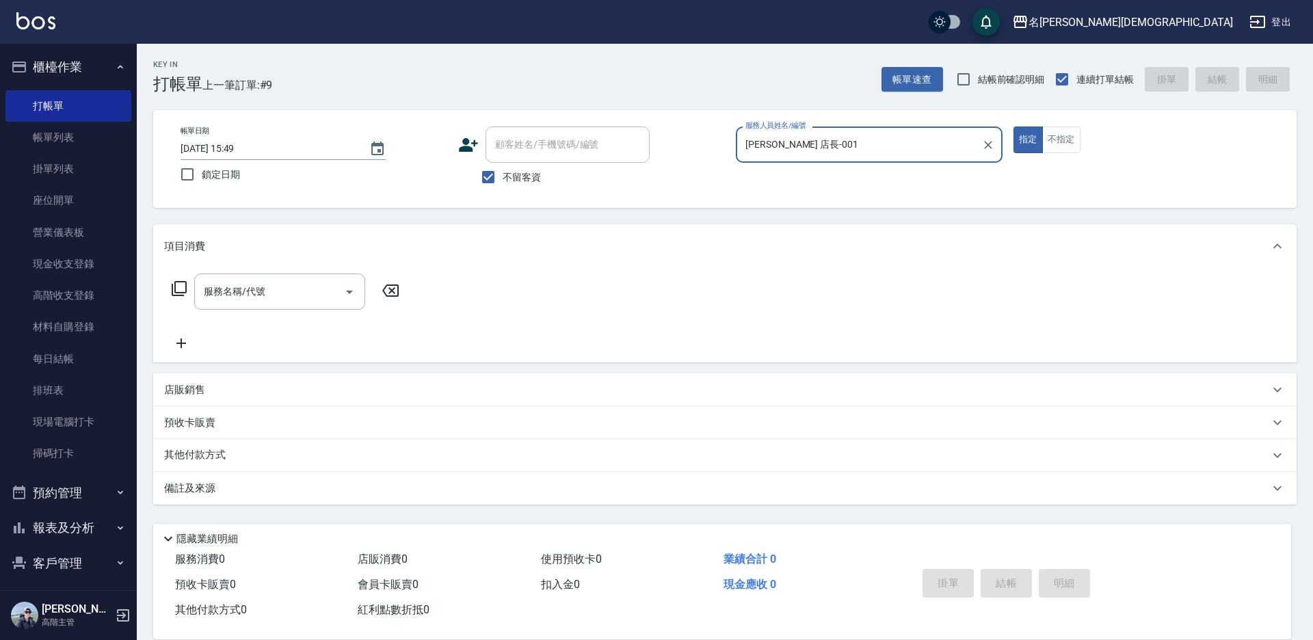
click at [180, 282] on icon at bounding box center [179, 288] width 15 height 15
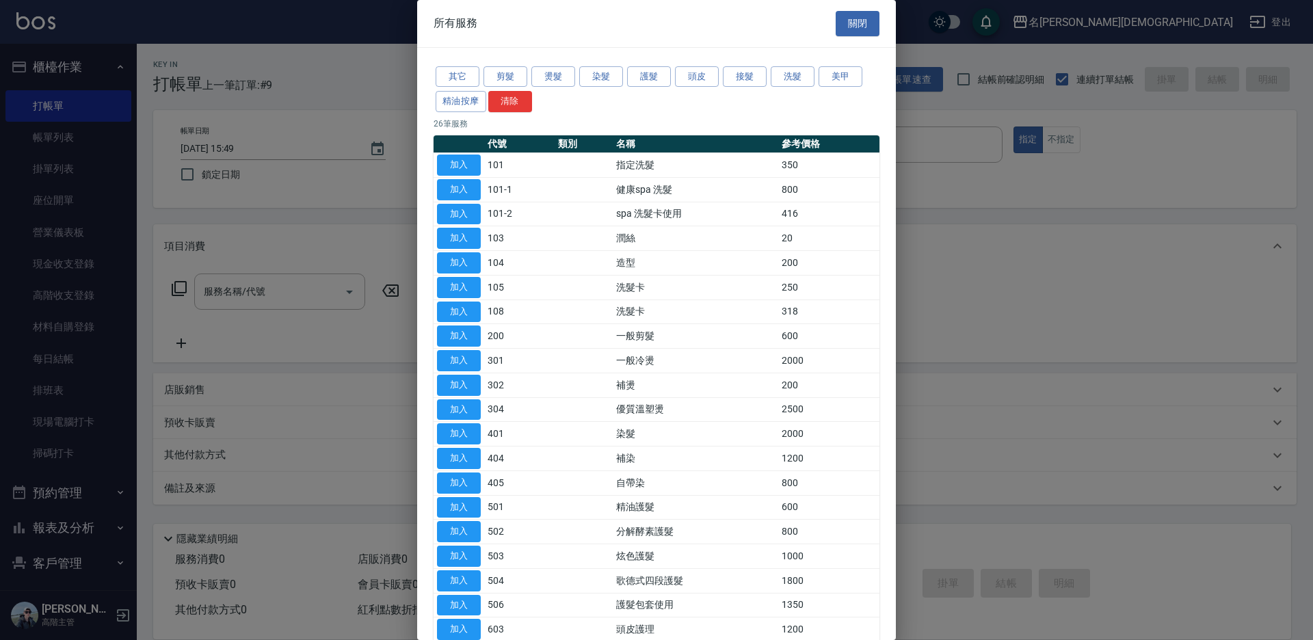
drag, startPoint x: 469, startPoint y: 334, endPoint x: 563, endPoint y: 354, distance: 95.9
click at [470, 334] on button "加入" at bounding box center [459, 335] width 44 height 21
type input "一般剪髮(200)"
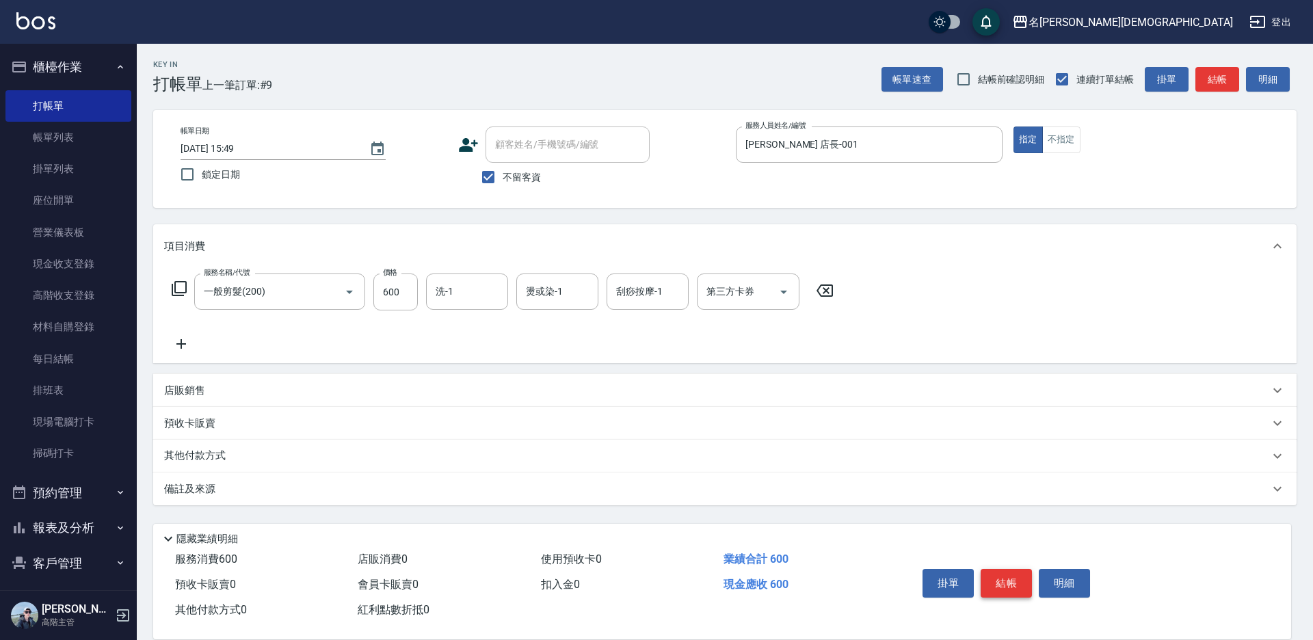
click at [1006, 572] on button "結帳" at bounding box center [1005, 583] width 51 height 29
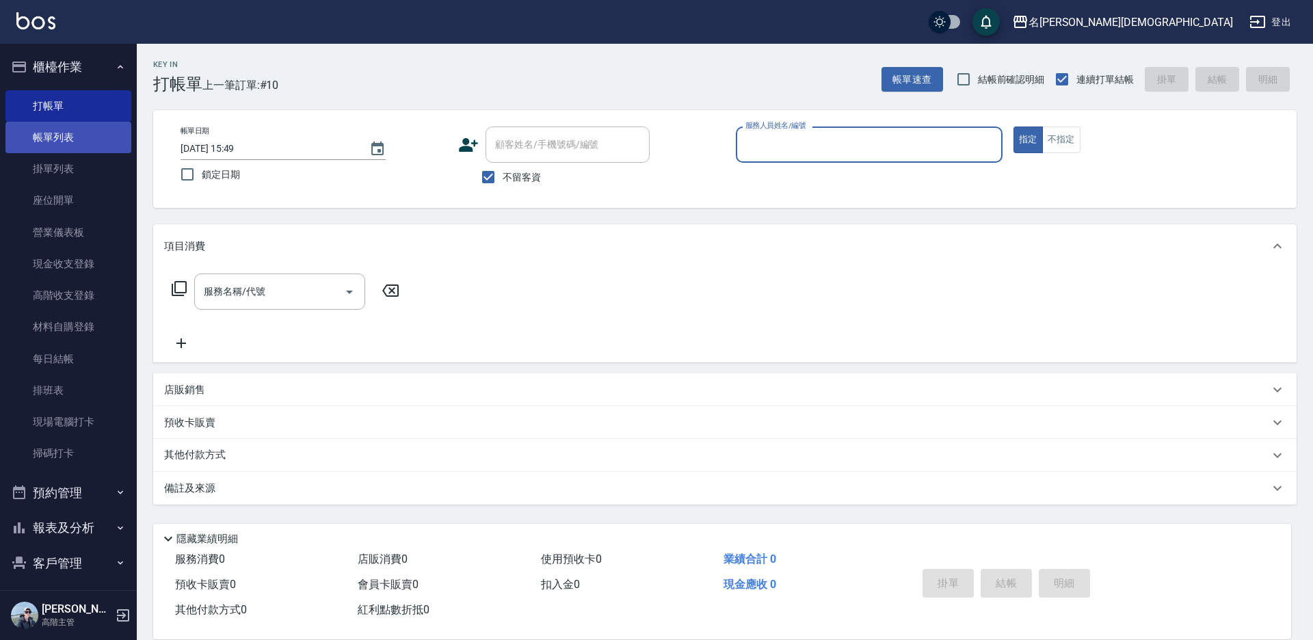
click at [56, 142] on link "帳單列表" at bounding box center [68, 137] width 126 height 31
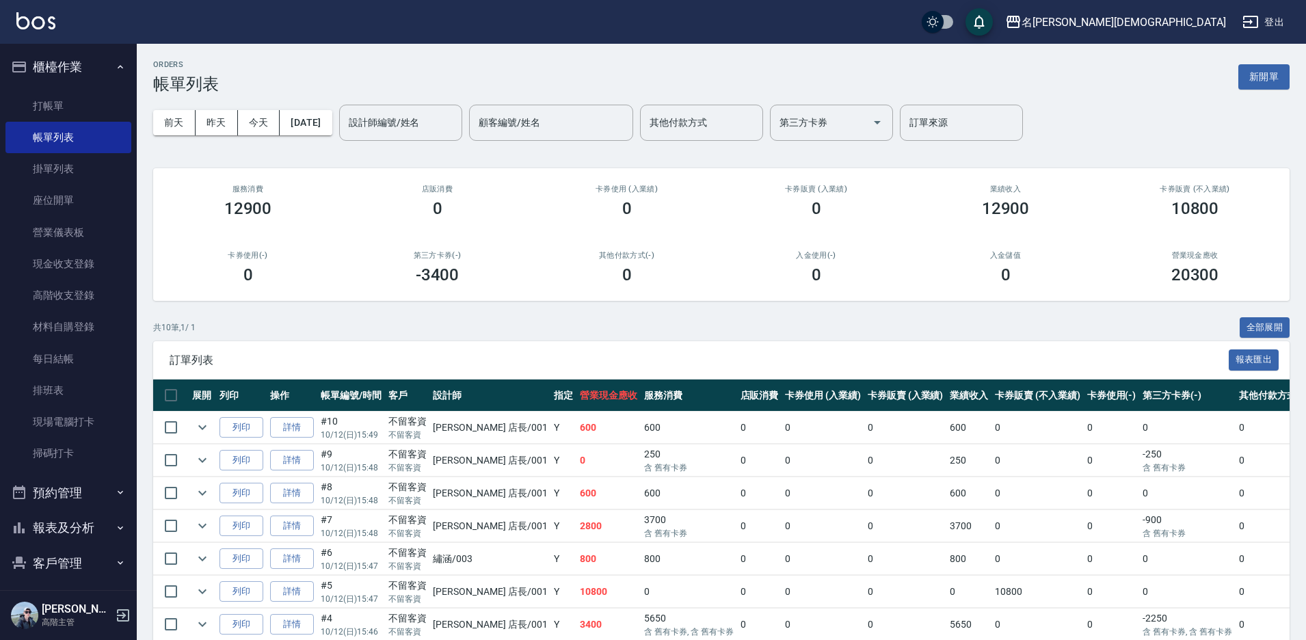
drag, startPoint x: 189, startPoint y: 144, endPoint x: 466, endPoint y: 220, distance: 287.3
click at [464, 224] on div "店販消費 0" at bounding box center [437, 201] width 189 height 66
